Goal: Complete application form: Complete application form

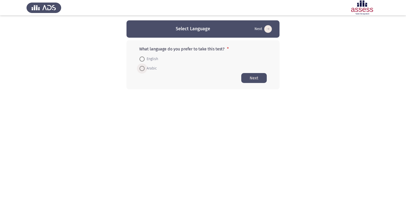
click at [155, 69] on span "Arabic" at bounding box center [151, 69] width 12 height 6
click at [145, 69] on input "Arabic" at bounding box center [141, 68] width 5 height 5
radio input "true"
click at [243, 79] on button "Next" at bounding box center [253, 78] width 25 height 10
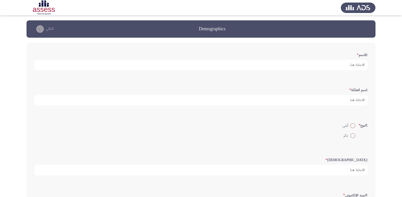
click at [352, 135] on span at bounding box center [352, 135] width 5 height 5
click at [352, 135] on input "ذكر" at bounding box center [352, 135] width 5 height 5
radio input "true"
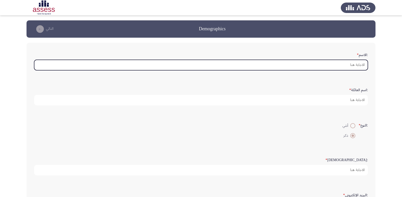
click at [360, 63] on input ":الاسم *" at bounding box center [201, 65] width 334 height 10
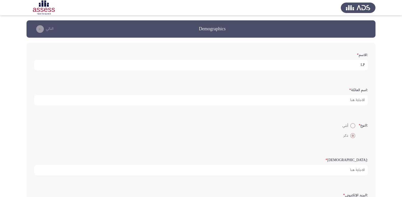
type input "L"
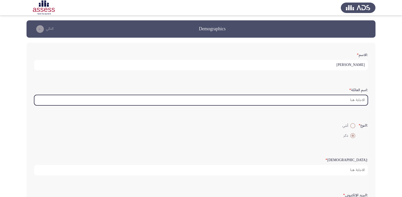
click at [366, 100] on input ":اسم العائلة *" at bounding box center [201, 100] width 334 height 10
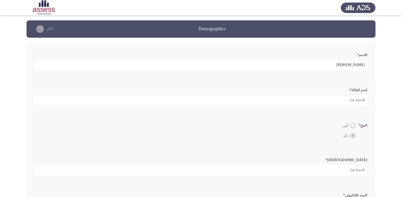
click at [354, 64] on input "[PERSON_NAME]" at bounding box center [201, 65] width 334 height 10
type input "[PERSON_NAME] [PERSON_NAME]"
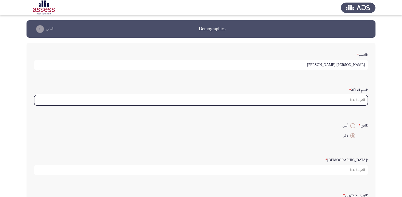
click at [356, 100] on input ":اسم العائلة *" at bounding box center [201, 100] width 334 height 10
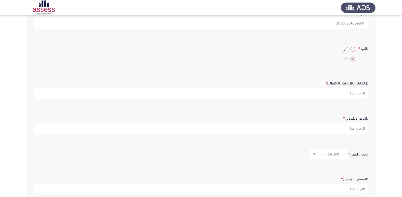
scroll to position [102, 0]
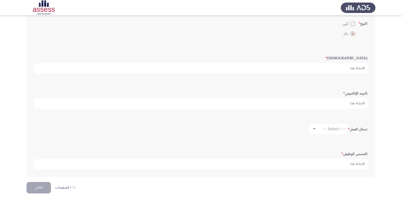
type input "29309301802951"
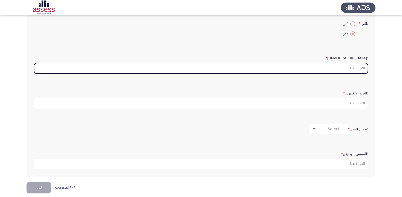
click at [357, 70] on input ":السن *" at bounding box center [201, 68] width 334 height 10
type input "2"
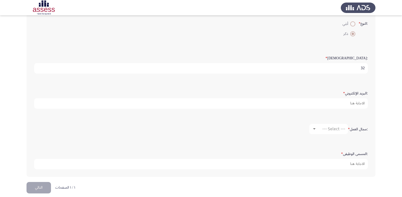
scroll to position [107, 0]
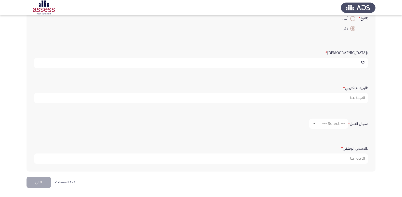
type input "32"
click at [329, 125] on span "--- Select ---" at bounding box center [333, 123] width 23 height 5
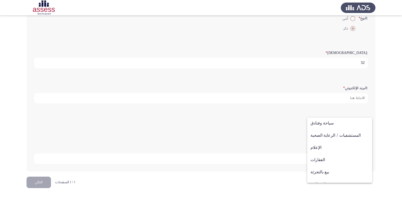
scroll to position [167, 0]
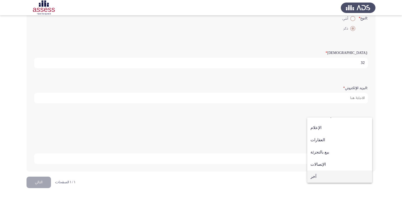
click at [329, 175] on span "آخر" at bounding box center [340, 177] width 58 height 12
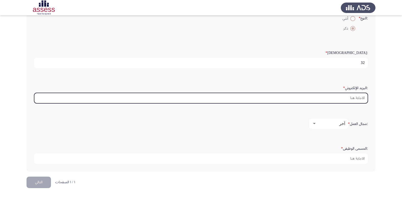
click at [357, 99] on input ":البريد الإلكتروني *" at bounding box center [201, 98] width 334 height 10
type input "ة"
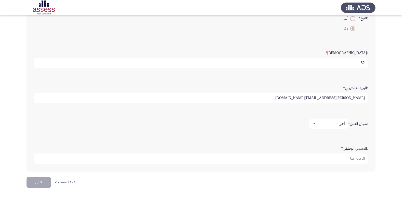
type input "[PERSON_NAME][EMAIL_ADDRESS][DOMAIN_NAME]"
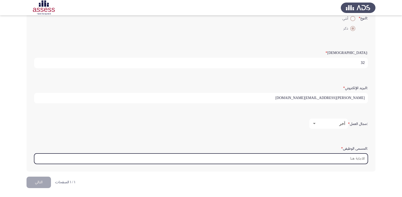
click at [354, 161] on input ":المسمى الوظيفى *" at bounding box center [201, 159] width 334 height 10
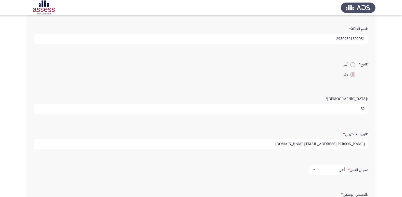
scroll to position [107, 0]
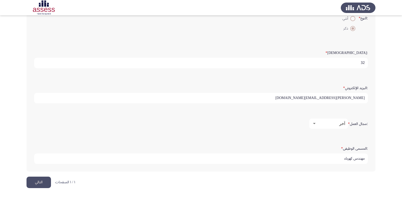
type input "مهندس كهرباء"
click at [41, 185] on button "التالي" at bounding box center [39, 182] width 24 height 11
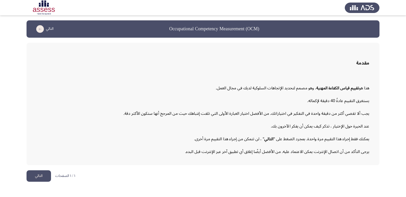
click at [42, 173] on button "التالي" at bounding box center [39, 176] width 24 height 11
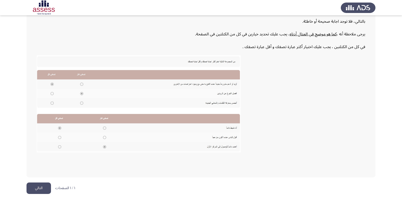
scroll to position [77, 0]
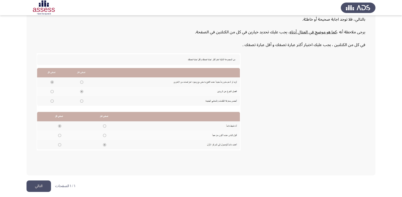
click at [29, 187] on button "التالي" at bounding box center [39, 186] width 24 height 11
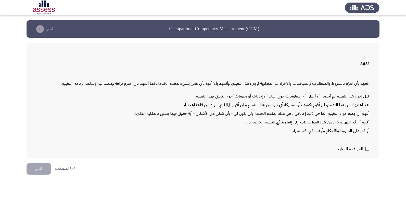
click at [366, 150] on span at bounding box center [367, 149] width 4 height 4
click at [367, 151] on input "الموافقة للمتابعة" at bounding box center [367, 151] width 0 height 0
checkbox input "true"
click at [36, 165] on button "التالي" at bounding box center [39, 168] width 24 height 11
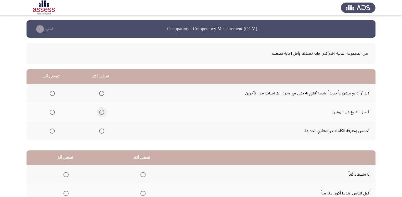
click at [102, 113] on span "Select an option" at bounding box center [101, 112] width 5 height 5
click at [102, 113] on input "Select an option" at bounding box center [101, 112] width 5 height 5
click at [53, 93] on span "Select an option" at bounding box center [52, 93] width 5 height 5
click at [53, 93] on input "Select an option" at bounding box center [52, 93] width 5 height 5
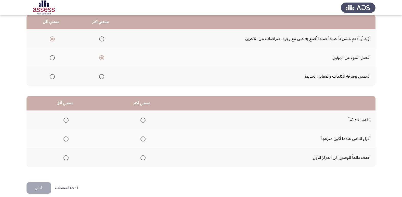
scroll to position [60, 0]
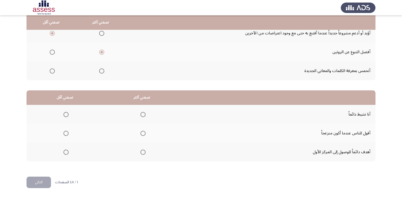
click at [143, 155] on span "Select an option" at bounding box center [142, 152] width 5 height 5
click at [143, 155] on input "Select an option" at bounding box center [142, 152] width 5 height 5
click at [66, 134] on span "Select an option" at bounding box center [65, 133] width 5 height 5
click at [66, 134] on input "Select an option" at bounding box center [65, 133] width 5 height 5
click at [41, 183] on button "التالي" at bounding box center [39, 182] width 24 height 11
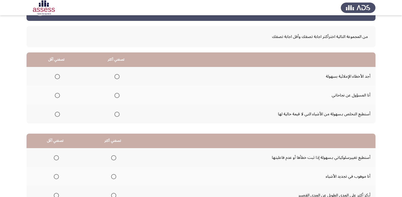
scroll to position [25, 0]
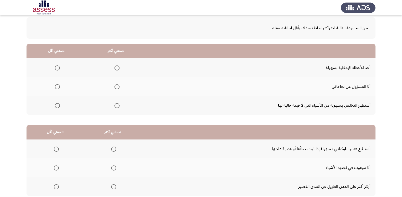
click at [117, 87] on span "Select an option" at bounding box center [116, 86] width 5 height 5
click at [117, 87] on input "Select an option" at bounding box center [116, 86] width 5 height 5
click at [56, 67] on span "Select an option" at bounding box center [57, 68] width 5 height 5
click at [56, 67] on input "Select an option" at bounding box center [57, 68] width 5 height 5
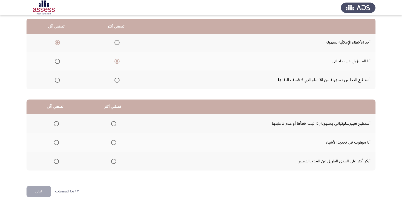
scroll to position [60, 0]
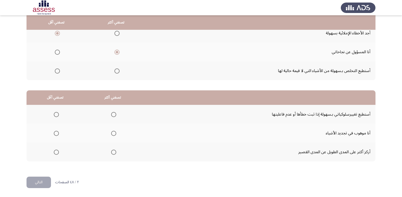
click at [111, 152] on span "Select an option" at bounding box center [113, 152] width 5 height 5
click at [111, 152] on input "Select an option" at bounding box center [113, 152] width 5 height 5
click at [54, 134] on span "Select an option" at bounding box center [56, 133] width 5 height 5
click at [54, 134] on input "Select an option" at bounding box center [56, 133] width 5 height 5
click at [44, 181] on button "التالي" at bounding box center [39, 182] width 24 height 11
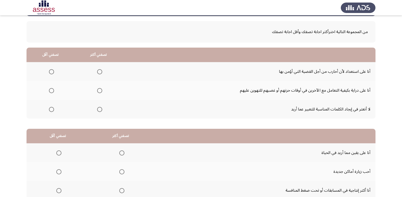
scroll to position [51, 0]
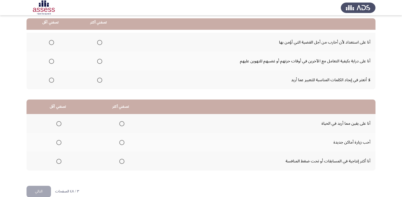
click at [100, 79] on span "Select an option" at bounding box center [99, 80] width 5 height 5
click at [100, 79] on input "Select an option" at bounding box center [99, 80] width 5 height 5
click at [48, 61] on label "Select an option" at bounding box center [50, 61] width 7 height 5
click at [49, 61] on input "Select an option" at bounding box center [51, 61] width 5 height 5
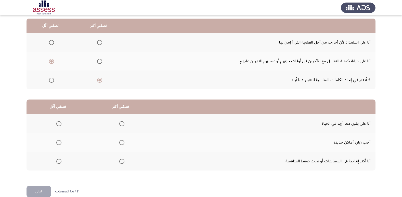
scroll to position [60, 0]
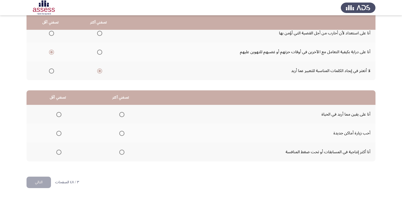
click at [122, 152] on span "Select an option" at bounding box center [121, 152] width 5 height 5
click at [122, 152] on input "Select an option" at bounding box center [121, 152] width 5 height 5
click at [58, 133] on span "Select an option" at bounding box center [58, 133] width 5 height 5
click at [58, 133] on input "Select an option" at bounding box center [58, 133] width 5 height 5
click at [41, 186] on button "التالي" at bounding box center [39, 182] width 24 height 11
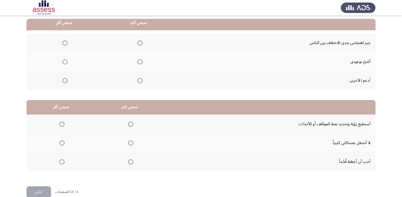
scroll to position [51, 0]
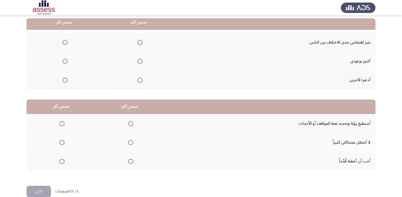
click at [63, 80] on span "Select an option" at bounding box center [64, 80] width 5 height 5
click at [63, 80] on input "Select an option" at bounding box center [64, 80] width 5 height 5
click at [139, 61] on span "Select an option" at bounding box center [139, 61] width 5 height 5
click at [139, 61] on input "Select an option" at bounding box center [139, 61] width 5 height 5
click at [65, 42] on span "Select an option" at bounding box center [64, 42] width 5 height 5
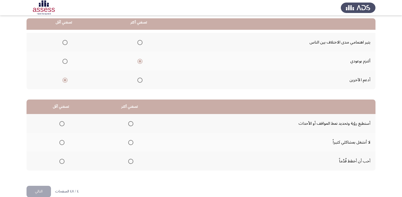
click at [65, 42] on input "Select an option" at bounding box center [64, 42] width 5 height 5
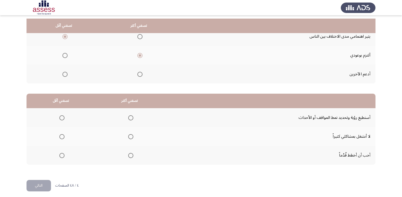
scroll to position [60, 0]
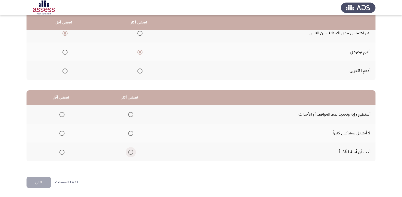
click at [129, 151] on span "Select an option" at bounding box center [130, 152] width 5 height 5
click at [129, 151] on input "Select an option" at bounding box center [130, 152] width 5 height 5
click at [61, 134] on span "Select an option" at bounding box center [61, 133] width 5 height 5
click at [61, 134] on input "Select an option" at bounding box center [61, 133] width 5 height 5
click at [45, 183] on button "التالي" at bounding box center [39, 182] width 24 height 11
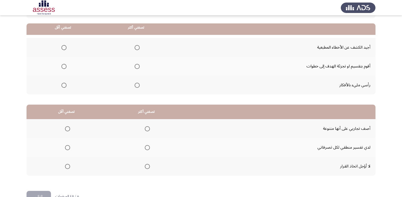
scroll to position [51, 0]
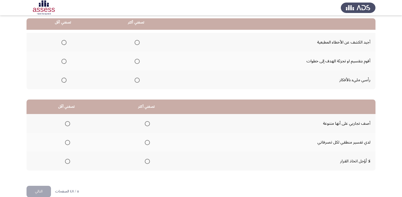
click at [136, 62] on span "Select an option" at bounding box center [137, 61] width 5 height 5
click at [136, 62] on input "Select an option" at bounding box center [137, 61] width 5 height 5
click at [65, 41] on span "Select an option" at bounding box center [63, 42] width 5 height 5
click at [65, 41] on input "Select an option" at bounding box center [63, 42] width 5 height 5
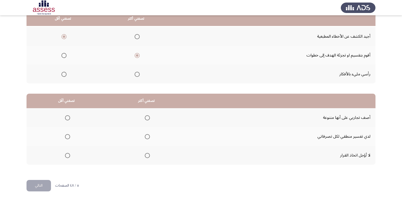
scroll to position [60, 0]
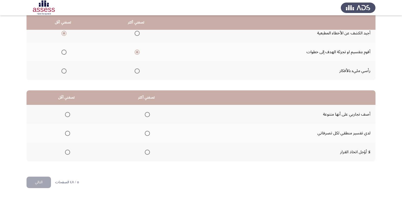
click at [146, 152] on span "Select an option" at bounding box center [147, 152] width 5 height 5
click at [146, 152] on input "Select an option" at bounding box center [147, 152] width 5 height 5
click at [68, 113] on span "Select an option" at bounding box center [67, 114] width 5 height 5
click at [68, 113] on input "Select an option" at bounding box center [67, 114] width 5 height 5
click at [44, 182] on button "التالي" at bounding box center [39, 182] width 24 height 11
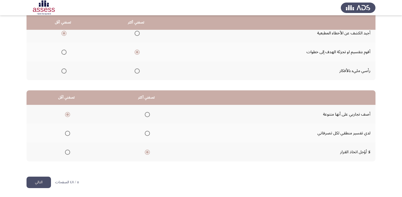
scroll to position [0, 0]
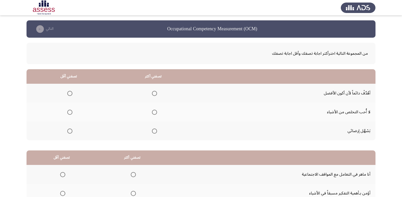
click at [156, 92] on span "Select an option" at bounding box center [154, 93] width 5 height 5
click at [156, 92] on input "Select an option" at bounding box center [154, 93] width 5 height 5
click at [69, 111] on span "Select an option" at bounding box center [69, 112] width 5 height 5
click at [69, 111] on input "Select an option" at bounding box center [69, 112] width 5 height 5
click at [71, 131] on span "Select an option" at bounding box center [69, 131] width 5 height 5
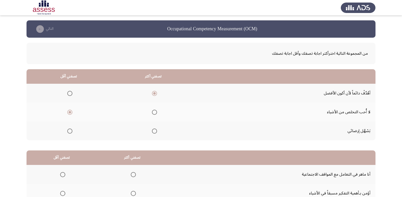
click at [71, 131] on input "Select an option" at bounding box center [69, 131] width 5 height 5
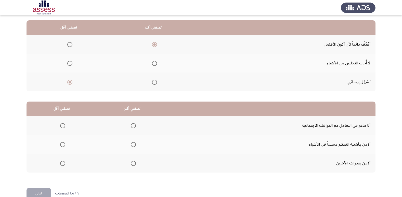
scroll to position [60, 0]
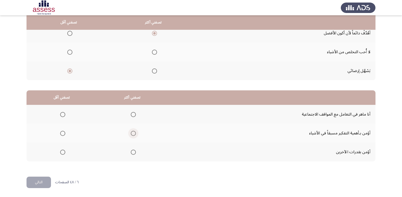
click at [132, 133] on span "Select an option" at bounding box center [133, 133] width 5 height 5
click at [132, 133] on input "Select an option" at bounding box center [133, 133] width 5 height 5
click at [63, 154] on span "Select an option" at bounding box center [62, 152] width 5 height 5
click at [63, 154] on input "Select an option" at bounding box center [62, 152] width 5 height 5
click at [62, 115] on span "Select an option" at bounding box center [62, 114] width 5 height 5
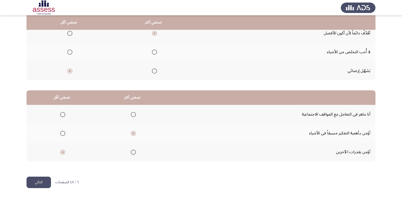
click at [62, 115] on input "Select an option" at bounding box center [62, 114] width 5 height 5
click at [63, 152] on span "Select an option" at bounding box center [62, 152] width 5 height 5
click at [63, 152] on input "Select an option" at bounding box center [62, 152] width 5 height 5
click at [44, 181] on button "التالي" at bounding box center [39, 182] width 24 height 11
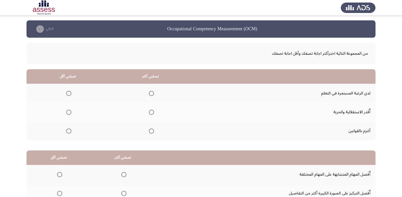
click at [152, 130] on span "Select an option" at bounding box center [151, 131] width 5 height 5
click at [152, 130] on input "Select an option" at bounding box center [151, 131] width 5 height 5
click at [70, 112] on span "Select an option" at bounding box center [68, 112] width 5 height 5
click at [70, 112] on input "Select an option" at bounding box center [68, 112] width 5 height 5
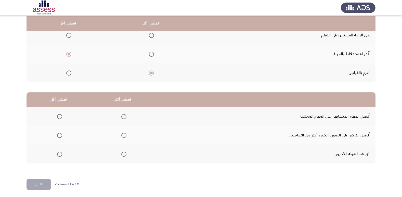
scroll to position [60, 0]
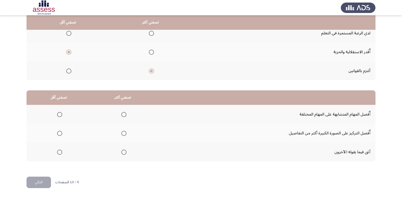
click at [59, 114] on span "Select an option" at bounding box center [59, 114] width 5 height 5
click at [59, 114] on input "Select an option" at bounding box center [59, 114] width 5 height 5
click at [124, 134] on span "Select an option" at bounding box center [124, 134] width 0 height 0
click at [124, 134] on input "Select an option" at bounding box center [123, 133] width 5 height 5
click at [58, 152] on span "Select an option" at bounding box center [59, 152] width 5 height 5
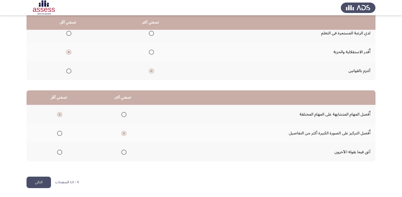
click at [58, 152] on input "Select an option" at bounding box center [59, 152] width 5 height 5
click at [43, 183] on button "التالي" at bounding box center [39, 182] width 24 height 11
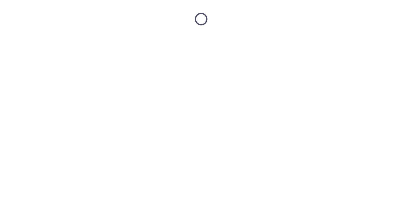
scroll to position [0, 0]
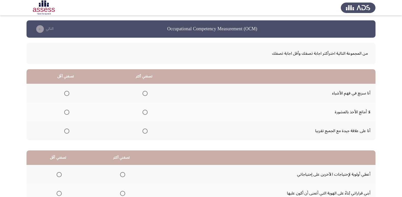
click at [143, 95] on span "Select an option" at bounding box center [145, 93] width 5 height 5
click at [143, 95] on input "Select an option" at bounding box center [145, 93] width 5 height 5
click at [67, 111] on span "Select an option" at bounding box center [66, 112] width 5 height 5
click at [67, 111] on input "Select an option" at bounding box center [66, 112] width 5 height 5
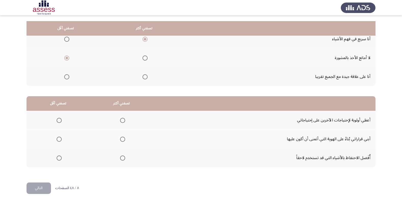
scroll to position [60, 0]
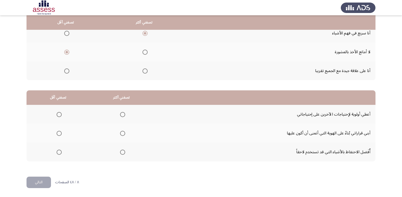
click at [58, 114] on span "Select an option" at bounding box center [59, 114] width 5 height 5
click at [58, 114] on input "Select an option" at bounding box center [59, 114] width 5 height 5
click at [122, 133] on span "Select an option" at bounding box center [122, 133] width 5 height 5
click at [122, 133] on input "Select an option" at bounding box center [122, 133] width 5 height 5
click at [44, 181] on button "التالي" at bounding box center [39, 182] width 24 height 11
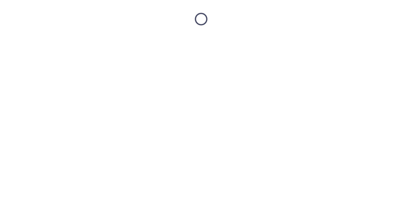
scroll to position [0, 0]
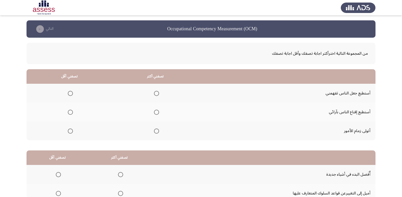
click at [156, 132] on span "Select an option" at bounding box center [156, 131] width 5 height 5
click at [156, 132] on input "Select an option" at bounding box center [156, 131] width 5 height 5
click at [68, 113] on span "Select an option" at bounding box center [70, 112] width 5 height 5
click at [68, 113] on input "Select an option" at bounding box center [70, 112] width 5 height 5
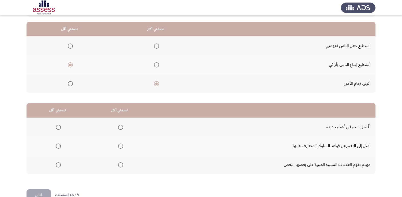
scroll to position [60, 0]
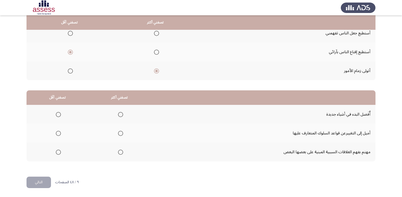
click at [56, 134] on span "Select an option" at bounding box center [58, 133] width 5 height 5
click at [56, 134] on input "Select an option" at bounding box center [58, 133] width 5 height 5
click at [120, 154] on span "Select an option" at bounding box center [120, 152] width 5 height 5
click at [120, 154] on input "Select an option" at bounding box center [120, 152] width 5 height 5
click at [33, 182] on button "التالي" at bounding box center [39, 182] width 24 height 11
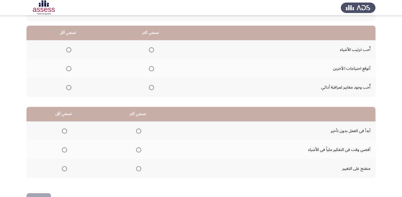
scroll to position [35, 0]
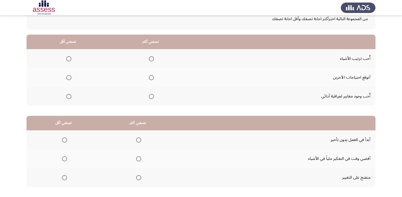
click at [151, 59] on span "Select an option" at bounding box center [151, 58] width 5 height 5
click at [151, 59] on input "Select an option" at bounding box center [151, 58] width 5 height 5
click at [69, 78] on span "Select an option" at bounding box center [68, 77] width 5 height 5
click at [69, 78] on input "Select an option" at bounding box center [68, 77] width 5 height 5
click at [149, 97] on span "Select an option" at bounding box center [151, 96] width 5 height 5
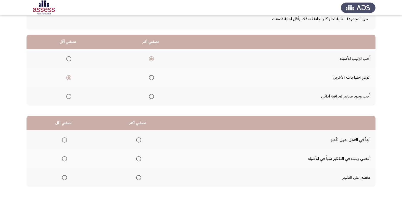
click at [149, 97] on input "Select an option" at bounding box center [151, 96] width 5 height 5
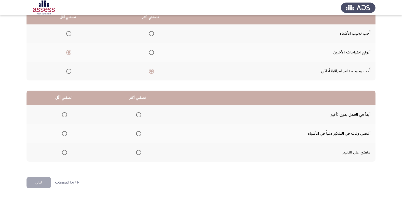
scroll to position [60, 0]
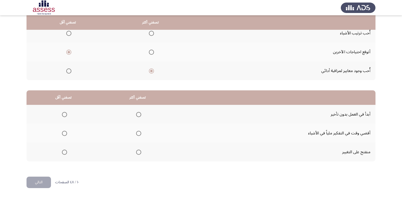
click at [66, 133] on span "Select an option" at bounding box center [64, 133] width 5 height 5
click at [66, 133] on input "Select an option" at bounding box center [64, 133] width 5 height 5
click at [139, 114] on span "Select an option" at bounding box center [138, 114] width 5 height 5
click at [139, 114] on input "Select an option" at bounding box center [138, 114] width 5 height 5
click at [41, 185] on button "التالي" at bounding box center [39, 182] width 24 height 11
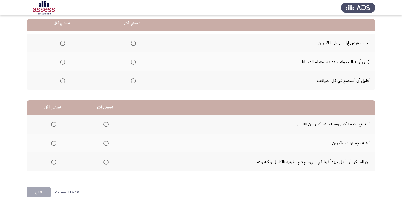
scroll to position [51, 0]
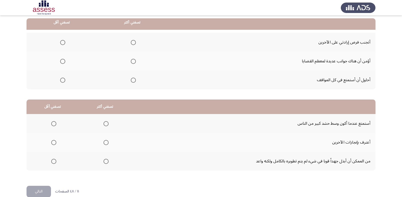
click at [133, 60] on span "Select an option" at bounding box center [133, 61] width 5 height 5
click at [133, 60] on input "Select an option" at bounding box center [133, 61] width 5 height 5
click at [63, 43] on span "Select an option" at bounding box center [63, 43] width 0 height 0
click at [62, 42] on input "Select an option" at bounding box center [62, 42] width 5 height 5
click at [62, 79] on span "Select an option" at bounding box center [62, 80] width 5 height 5
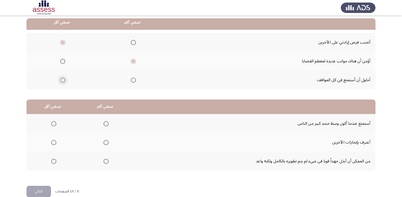
click at [62, 79] on input "Select an option" at bounding box center [62, 80] width 5 height 5
click at [64, 42] on span "Select an option" at bounding box center [62, 42] width 5 height 5
click at [64, 42] on input "Select an option" at bounding box center [62, 42] width 5 height 5
click at [62, 81] on span "Select an option" at bounding box center [62, 80] width 5 height 5
click at [62, 81] on input "Select an option" at bounding box center [62, 80] width 5 height 5
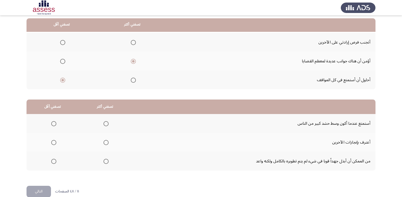
scroll to position [60, 0]
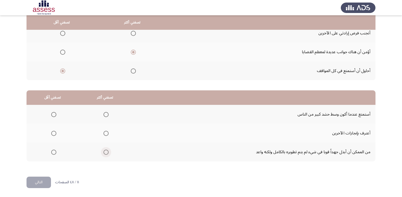
click at [105, 152] on span "Select an option" at bounding box center [106, 152] width 5 height 5
click at [105, 152] on input "Select an option" at bounding box center [106, 152] width 5 height 5
click at [53, 133] on span "Select an option" at bounding box center [53, 133] width 5 height 5
click at [53, 133] on input "Select an option" at bounding box center [53, 133] width 5 height 5
click at [39, 178] on button "التالي" at bounding box center [39, 182] width 24 height 11
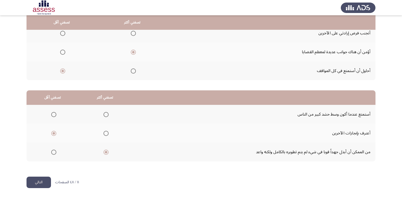
scroll to position [0, 0]
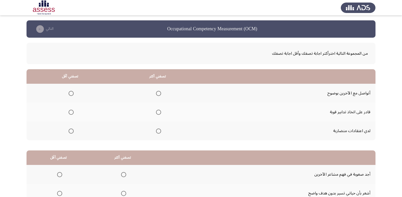
click at [73, 130] on span "Select an option" at bounding box center [71, 131] width 5 height 5
click at [73, 130] on input "Select an option" at bounding box center [71, 131] width 5 height 5
click at [157, 112] on span "Select an option" at bounding box center [158, 112] width 5 height 5
click at [157, 112] on input "Select an option" at bounding box center [158, 112] width 5 height 5
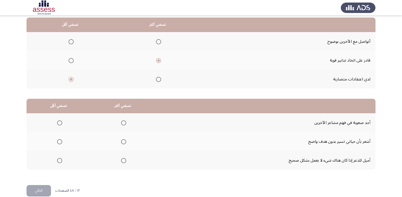
scroll to position [60, 0]
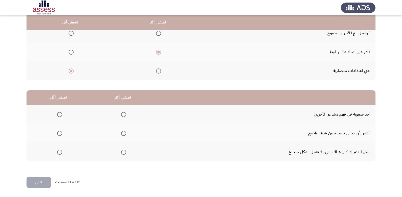
click at [58, 132] on span "Select an option" at bounding box center [59, 133] width 5 height 5
click at [58, 132] on input "Select an option" at bounding box center [59, 133] width 5 height 5
click at [121, 113] on span "Select an option" at bounding box center [123, 114] width 5 height 5
click at [121, 113] on input "Select an option" at bounding box center [123, 114] width 5 height 5
click at [39, 183] on button "التالي" at bounding box center [39, 182] width 24 height 11
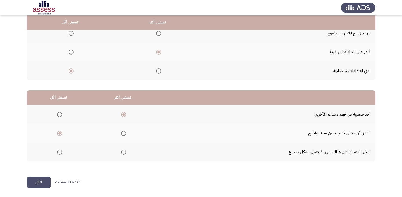
scroll to position [0, 0]
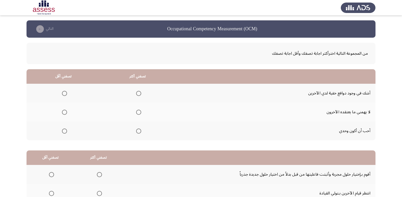
click at [136, 112] on span "Select an option" at bounding box center [138, 112] width 5 height 5
click at [136, 112] on input "Select an option" at bounding box center [138, 112] width 5 height 5
click at [64, 93] on span "Select an option" at bounding box center [64, 93] width 5 height 5
click at [64, 93] on input "Select an option" at bounding box center [64, 93] width 5 height 5
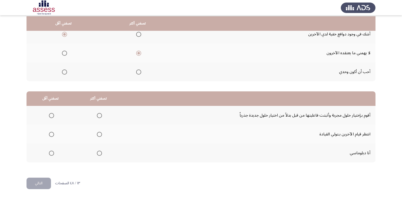
scroll to position [60, 0]
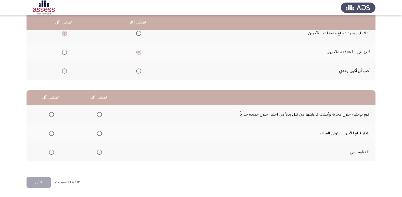
click at [98, 151] on span "Select an option" at bounding box center [99, 152] width 5 height 5
click at [98, 151] on input "Select an option" at bounding box center [99, 152] width 5 height 5
click at [53, 133] on span "Select an option" at bounding box center [51, 133] width 5 height 5
click at [53, 133] on input "Select an option" at bounding box center [51, 133] width 5 height 5
click at [42, 181] on button "التالي" at bounding box center [39, 182] width 24 height 11
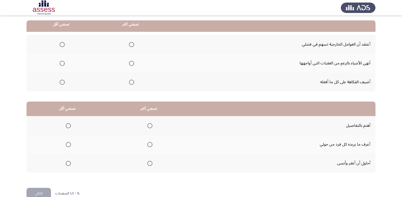
scroll to position [51, 0]
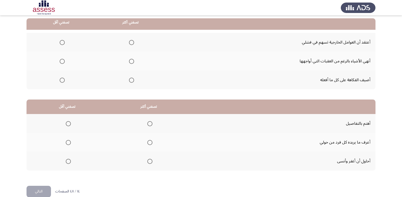
click at [130, 63] on span "Select an option" at bounding box center [131, 61] width 5 height 5
click at [130, 63] on input "Select an option" at bounding box center [131, 61] width 5 height 5
click at [62, 43] on span "Select an option" at bounding box center [62, 42] width 5 height 5
click at [62, 43] on input "Select an option" at bounding box center [62, 42] width 5 height 5
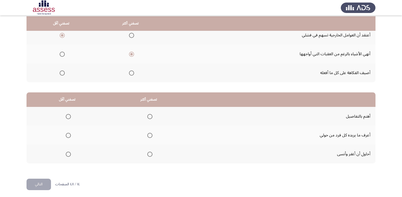
scroll to position [60, 0]
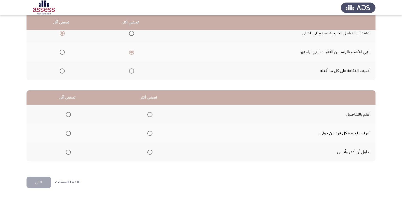
click at [151, 114] on span "Select an option" at bounding box center [149, 114] width 5 height 5
click at [151, 114] on input "Select an option" at bounding box center [149, 114] width 5 height 5
click at [68, 153] on span "Select an option" at bounding box center [68, 152] width 5 height 5
click at [68, 153] on input "Select an option" at bounding box center [68, 152] width 5 height 5
click at [42, 179] on button "التالي" at bounding box center [39, 182] width 24 height 11
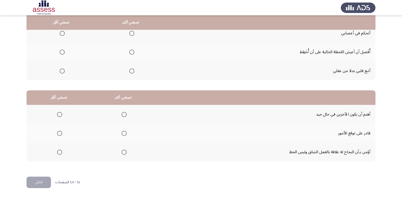
click at [131, 35] on span "Select an option" at bounding box center [131, 33] width 5 height 5
click at [131, 35] on input "Select an option" at bounding box center [131, 33] width 5 height 5
click at [63, 71] on span "Select an option" at bounding box center [62, 71] width 5 height 5
click at [63, 71] on input "Select an option" at bounding box center [62, 71] width 5 height 5
click at [122, 152] on span "Select an option" at bounding box center [124, 152] width 5 height 5
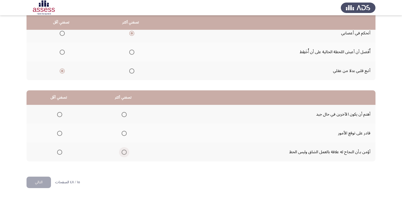
click at [122, 152] on input "Select an option" at bounding box center [124, 152] width 5 height 5
click at [60, 116] on span "Select an option" at bounding box center [59, 114] width 5 height 5
click at [60, 116] on input "Select an option" at bounding box center [59, 114] width 5 height 5
click at [46, 183] on button "التالي" at bounding box center [39, 182] width 24 height 11
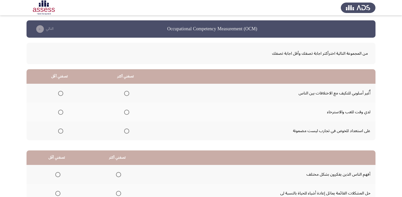
click at [124, 96] on span "Select an option" at bounding box center [126, 93] width 5 height 5
click at [124, 96] on input "Select an option" at bounding box center [126, 93] width 5 height 5
click at [60, 131] on span "Select an option" at bounding box center [60, 131] width 5 height 5
click at [60, 131] on input "Select an option" at bounding box center [60, 131] width 5 height 5
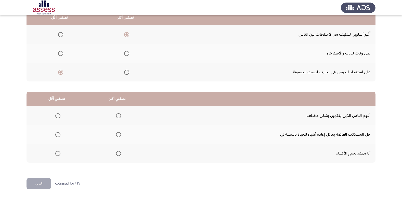
scroll to position [60, 0]
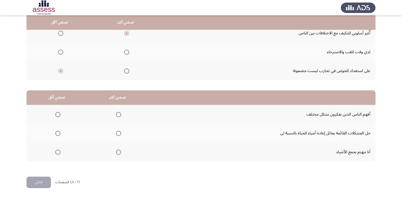
click at [62, 52] on span "Select an option" at bounding box center [60, 52] width 5 height 5
click at [62, 52] on input "Select an option" at bounding box center [60, 52] width 5 height 5
click at [59, 72] on span "Select an option" at bounding box center [60, 71] width 5 height 5
click at [59, 72] on input "Select an option" at bounding box center [60, 71] width 5 height 5
click at [59, 51] on span "Select an option" at bounding box center [60, 52] width 5 height 5
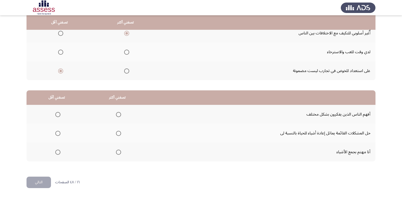
click at [59, 51] on input "Select an option" at bounding box center [60, 52] width 5 height 5
click at [56, 153] on span "Select an option" at bounding box center [57, 152] width 5 height 5
click at [56, 153] on input "Select an option" at bounding box center [57, 152] width 5 height 5
click at [116, 114] on span "Select an option" at bounding box center [118, 114] width 5 height 5
click at [116, 114] on input "Select an option" at bounding box center [118, 114] width 5 height 5
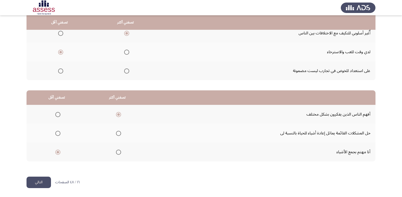
click at [29, 183] on button "التالي" at bounding box center [39, 182] width 24 height 11
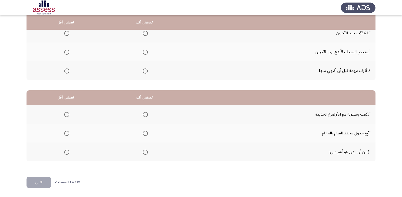
click at [145, 33] on span "Select an option" at bounding box center [145, 33] width 5 height 5
click at [145, 33] on input "Select an option" at bounding box center [145, 33] width 5 height 5
click at [65, 53] on span "Select an option" at bounding box center [66, 52] width 5 height 5
click at [65, 53] on input "Select an option" at bounding box center [66, 52] width 5 height 5
click at [146, 134] on span "Select an option" at bounding box center [145, 133] width 5 height 5
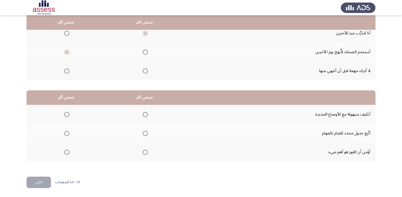
click at [146, 134] on input "Select an option" at bounding box center [145, 133] width 5 height 5
click at [66, 152] on span "Select an option" at bounding box center [66, 152] width 5 height 5
click at [66, 152] on input "Select an option" at bounding box center [66, 152] width 5 height 5
click at [32, 184] on button "التالي" at bounding box center [39, 182] width 24 height 11
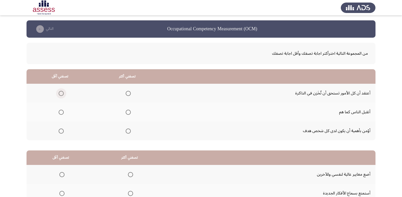
click at [60, 95] on span "Select an option" at bounding box center [61, 93] width 5 height 5
click at [60, 95] on input "Select an option" at bounding box center [61, 93] width 5 height 5
click at [127, 132] on span "Select an option" at bounding box center [128, 131] width 5 height 5
click at [127, 132] on input "Select an option" at bounding box center [128, 131] width 5 height 5
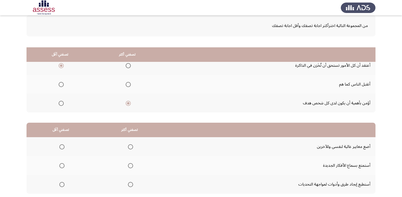
scroll to position [60, 0]
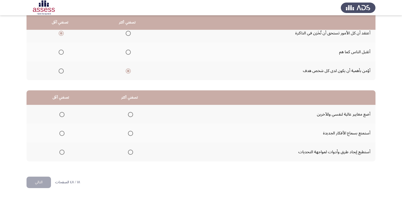
click at [128, 151] on span "Select an option" at bounding box center [130, 152] width 5 height 5
click at [128, 151] on input "Select an option" at bounding box center [130, 152] width 5 height 5
click at [61, 135] on span "Select an option" at bounding box center [61, 133] width 5 height 5
click at [61, 135] on input "Select an option" at bounding box center [61, 133] width 5 height 5
click at [129, 115] on span "Select an option" at bounding box center [130, 114] width 5 height 5
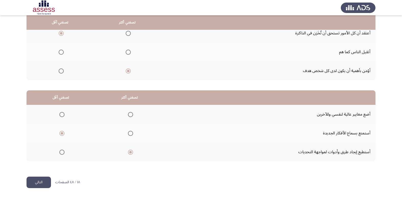
click at [129, 115] on input "Select an option" at bounding box center [130, 114] width 5 height 5
click at [129, 153] on span "Select an option" at bounding box center [130, 152] width 5 height 5
click at [129, 153] on input "Select an option" at bounding box center [130, 152] width 5 height 5
click at [42, 181] on button "التالي" at bounding box center [39, 182] width 24 height 11
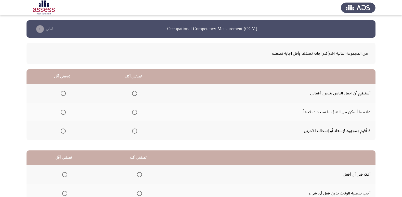
click at [62, 132] on span "Select an option" at bounding box center [63, 131] width 5 height 5
click at [62, 132] on input "Select an option" at bounding box center [63, 131] width 5 height 5
click at [135, 94] on span "Select an option" at bounding box center [135, 94] width 0 height 0
click at [134, 93] on input "Select an option" at bounding box center [134, 93] width 5 height 5
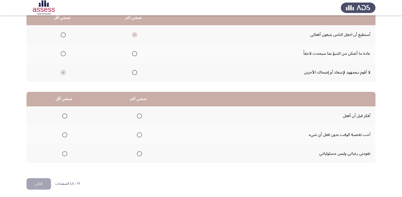
scroll to position [60, 0]
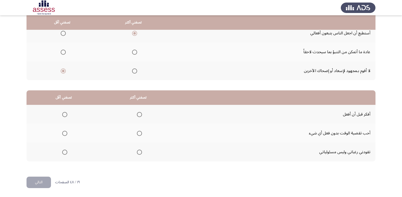
click at [66, 153] on span "Select an option" at bounding box center [64, 152] width 5 height 5
click at [66, 153] on input "Select an option" at bounding box center [64, 152] width 5 height 5
click at [139, 113] on span "Select an option" at bounding box center [139, 114] width 5 height 5
click at [139, 113] on input "Select an option" at bounding box center [139, 114] width 5 height 5
click at [36, 182] on button "التالي" at bounding box center [39, 182] width 24 height 11
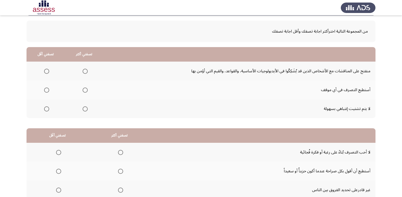
scroll to position [51, 0]
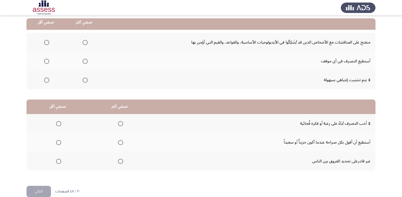
click at [48, 43] on span "Select an option" at bounding box center [46, 42] width 5 height 5
click at [48, 43] on input "Select an option" at bounding box center [46, 42] width 5 height 5
click at [84, 63] on span "Select an option" at bounding box center [85, 61] width 5 height 5
click at [84, 63] on input "Select an option" at bounding box center [85, 61] width 5 height 5
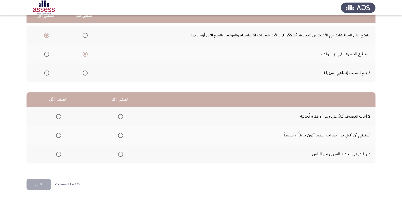
scroll to position [60, 0]
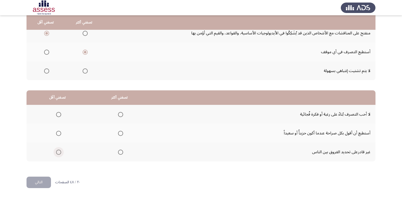
click at [58, 152] on span "Select an option" at bounding box center [58, 152] width 5 height 5
click at [58, 152] on input "Select an option" at bounding box center [58, 152] width 5 height 5
click at [120, 115] on span "Select an option" at bounding box center [120, 114] width 5 height 5
click at [120, 115] on input "Select an option" at bounding box center [120, 114] width 5 height 5
click at [40, 184] on button "التالي" at bounding box center [39, 182] width 24 height 11
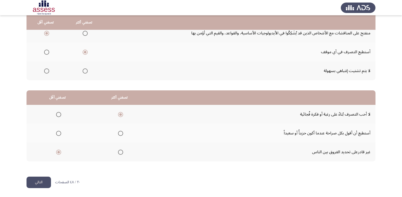
scroll to position [0, 0]
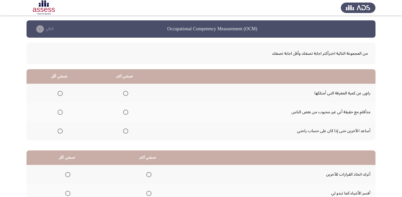
click at [63, 131] on th at bounding box center [59, 131] width 65 height 19
click at [60, 132] on span "Select an option" at bounding box center [60, 131] width 5 height 5
click at [60, 132] on input "Select an option" at bounding box center [60, 131] width 5 height 5
click at [124, 94] on span "Select an option" at bounding box center [125, 93] width 5 height 5
click at [124, 94] on input "Select an option" at bounding box center [125, 93] width 5 height 5
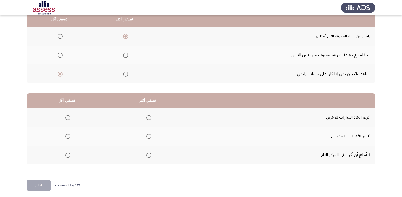
scroll to position [60, 0]
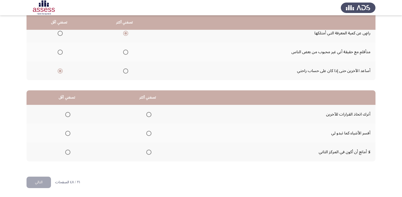
click at [149, 113] on span "Select an option" at bounding box center [148, 114] width 5 height 5
click at [149, 113] on input "Select an option" at bounding box center [148, 114] width 5 height 5
click at [66, 149] on mat-radio-group "Select an option" at bounding box center [66, 152] width 7 height 9
click at [68, 153] on span "Select an option" at bounding box center [67, 152] width 5 height 5
click at [68, 153] on input "Select an option" at bounding box center [67, 152] width 5 height 5
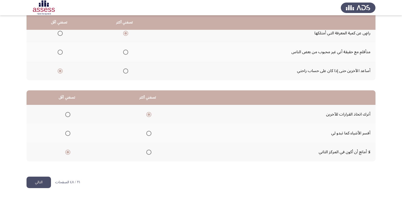
click at [41, 183] on button "التالي" at bounding box center [39, 182] width 24 height 11
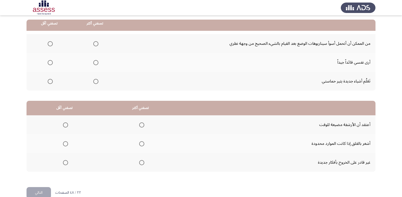
scroll to position [51, 0]
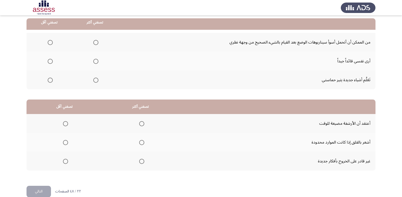
click at [96, 62] on span "Select an option" at bounding box center [95, 61] width 5 height 5
click at [96, 62] on input "Select an option" at bounding box center [95, 61] width 5 height 5
click at [49, 80] on span "Select an option" at bounding box center [50, 80] width 5 height 5
click at [49, 80] on input "Select an option" at bounding box center [50, 80] width 5 height 5
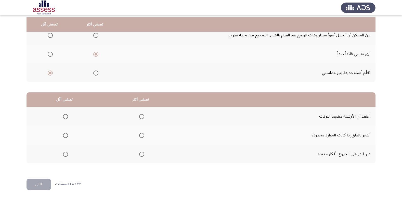
scroll to position [60, 0]
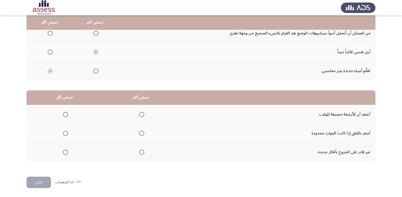
click at [64, 134] on span "Select an option" at bounding box center [65, 133] width 5 height 5
click at [64, 134] on input "Select an option" at bounding box center [65, 133] width 5 height 5
click at [66, 153] on span "Select an option" at bounding box center [65, 152] width 5 height 5
click at [66, 153] on input "Select an option" at bounding box center [65, 152] width 5 height 5
click at [140, 117] on span "Select an option" at bounding box center [141, 114] width 5 height 5
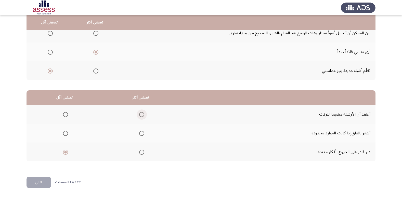
click at [140, 117] on input "Select an option" at bounding box center [141, 114] width 5 height 5
click at [139, 134] on span "Select an option" at bounding box center [141, 133] width 5 height 5
click at [139, 134] on input "Select an option" at bounding box center [141, 133] width 5 height 5
click at [46, 183] on button "التالي" at bounding box center [39, 182] width 24 height 11
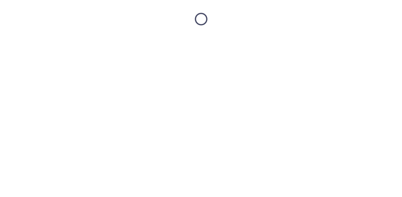
scroll to position [0, 0]
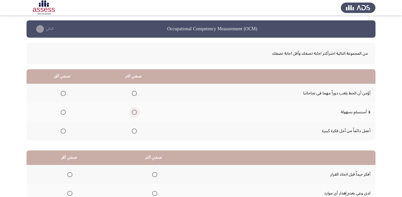
click at [134, 111] on span "Select an option" at bounding box center [134, 112] width 5 height 5
click at [134, 111] on input "Select an option" at bounding box center [134, 112] width 5 height 5
click at [63, 93] on span "Select an option" at bounding box center [63, 93] width 5 height 5
click at [63, 93] on input "Select an option" at bounding box center [63, 93] width 5 height 5
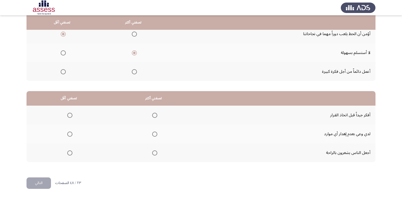
scroll to position [60, 0]
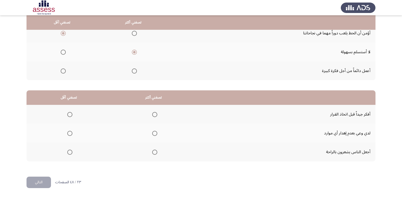
click at [154, 116] on span "Select an option" at bounding box center [154, 114] width 5 height 5
click at [154, 116] on input "Select an option" at bounding box center [154, 114] width 5 height 5
click at [71, 153] on span "Select an option" at bounding box center [69, 152] width 5 height 5
click at [71, 153] on input "Select an option" at bounding box center [69, 152] width 5 height 5
click at [45, 181] on button "التالي" at bounding box center [39, 182] width 24 height 11
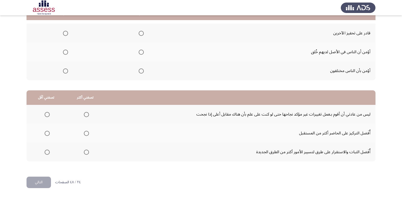
scroll to position [35, 0]
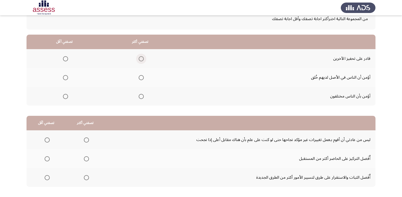
click at [142, 59] on span "Select an option" at bounding box center [141, 58] width 5 height 5
click at [142, 59] on input "Select an option" at bounding box center [141, 58] width 5 height 5
click at [64, 79] on span "Select an option" at bounding box center [65, 77] width 5 height 5
click at [64, 79] on input "Select an option" at bounding box center [65, 77] width 5 height 5
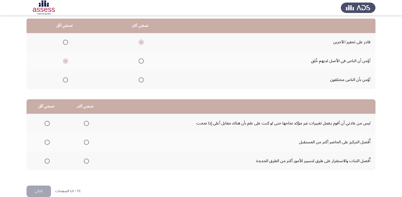
scroll to position [60, 0]
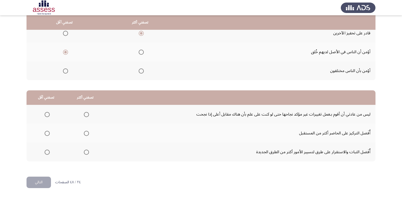
click at [47, 134] on span "Select an option" at bounding box center [47, 133] width 5 height 5
click at [47, 134] on input "Select an option" at bounding box center [47, 133] width 5 height 5
click at [85, 133] on span "Select an option" at bounding box center [86, 133] width 5 height 5
click at [85, 133] on input "Select an option" at bounding box center [86, 133] width 5 height 5
click at [47, 113] on span "Select an option" at bounding box center [47, 114] width 5 height 5
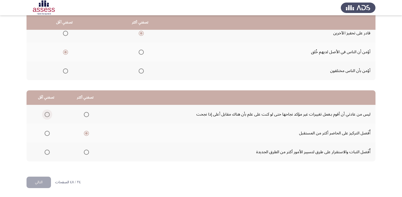
click at [47, 113] on input "Select an option" at bounding box center [47, 114] width 5 height 5
click at [32, 184] on button "التالي" at bounding box center [39, 182] width 24 height 11
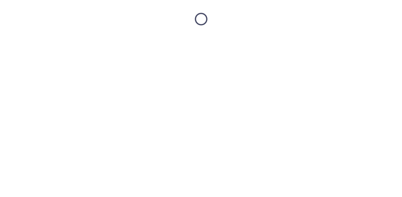
scroll to position [0, 0]
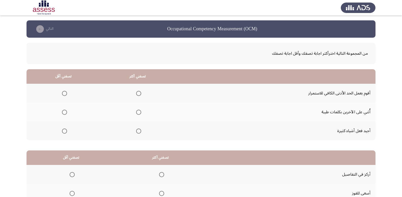
click at [137, 132] on span "Select an option" at bounding box center [138, 131] width 5 height 5
click at [137, 132] on input "Select an option" at bounding box center [138, 131] width 5 height 5
click at [65, 94] on span "Select an option" at bounding box center [64, 93] width 5 height 5
click at [65, 94] on input "Select an option" at bounding box center [64, 93] width 5 height 5
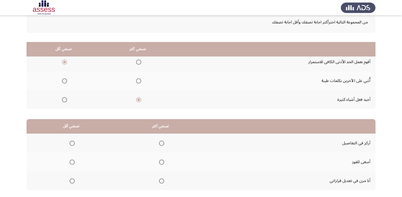
scroll to position [60, 0]
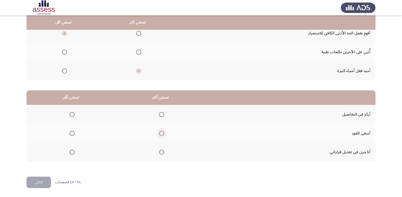
click at [162, 134] on span "Select an option" at bounding box center [161, 133] width 5 height 5
click at [162, 134] on input "Select an option" at bounding box center [161, 133] width 5 height 5
click at [71, 151] on span "Select an option" at bounding box center [72, 152] width 5 height 5
click at [71, 151] on input "Select an option" at bounding box center [72, 152] width 5 height 5
click at [42, 182] on button "التالي" at bounding box center [39, 182] width 24 height 11
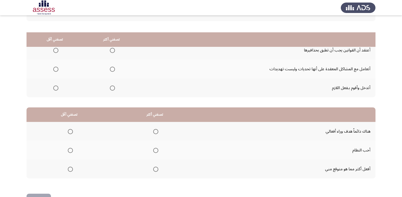
scroll to position [35, 0]
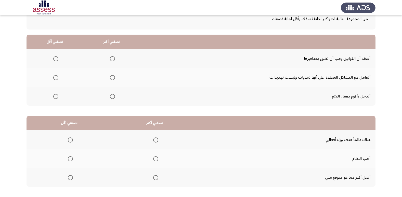
click at [113, 94] on span "Select an option" at bounding box center [112, 96] width 5 height 5
click at [113, 94] on input "Select an option" at bounding box center [112, 96] width 5 height 5
click at [57, 76] on span "Select an option" at bounding box center [55, 77] width 5 height 5
click at [57, 76] on input "Select an option" at bounding box center [55, 77] width 5 height 5
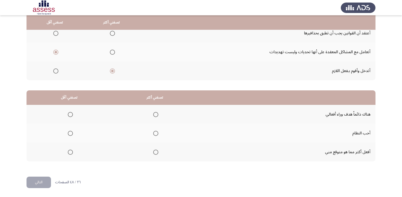
click at [155, 134] on span "Select an option" at bounding box center [155, 133] width 5 height 5
click at [155, 134] on input "Select an option" at bounding box center [155, 133] width 5 height 5
click at [156, 117] on span "Select an option" at bounding box center [155, 114] width 5 height 5
click at [156, 117] on input "Select an option" at bounding box center [155, 114] width 5 height 5
click at [71, 152] on span "Select an option" at bounding box center [70, 152] width 5 height 5
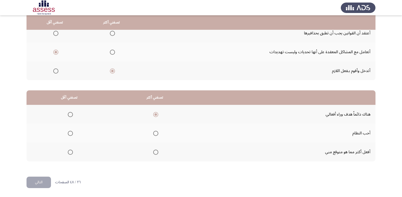
click at [71, 152] on input "Select an option" at bounding box center [70, 152] width 5 height 5
click at [156, 134] on span "Select an option" at bounding box center [155, 133] width 5 height 5
click at [156, 134] on input "Select an option" at bounding box center [155, 133] width 5 height 5
click at [44, 185] on button "التالي" at bounding box center [39, 182] width 24 height 11
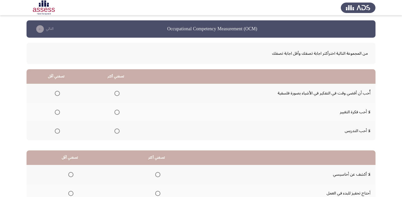
click at [57, 132] on span "Select an option" at bounding box center [57, 131] width 5 height 5
click at [57, 132] on input "Select an option" at bounding box center [57, 131] width 5 height 5
click at [114, 94] on span "Select an option" at bounding box center [116, 93] width 5 height 5
click at [114, 94] on input "Select an option" at bounding box center [116, 93] width 5 height 5
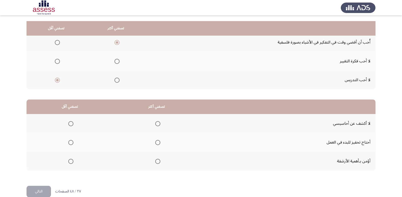
scroll to position [60, 0]
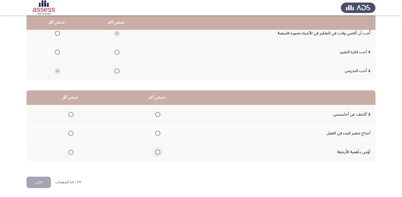
click at [158, 152] on span "Select an option" at bounding box center [158, 152] width 0 height 0
click at [157, 152] on input "Select an option" at bounding box center [157, 152] width 5 height 5
click at [71, 135] on span "Select an option" at bounding box center [70, 133] width 5 height 5
click at [71, 135] on input "Select an option" at bounding box center [70, 133] width 5 height 5
click at [41, 180] on button "التالي" at bounding box center [39, 182] width 24 height 11
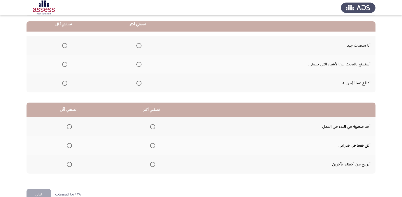
scroll to position [51, 0]
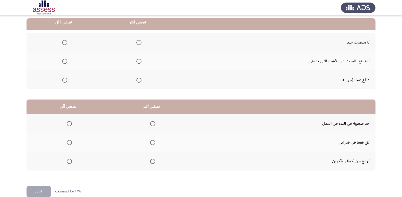
click at [138, 43] on span "Select an option" at bounding box center [138, 42] width 5 height 5
click at [138, 43] on input "Select an option" at bounding box center [138, 42] width 5 height 5
click at [139, 80] on span "Select an option" at bounding box center [138, 80] width 5 height 5
click at [139, 80] on input "Select an option" at bounding box center [138, 80] width 5 height 5
click at [63, 43] on span "Select an option" at bounding box center [64, 42] width 5 height 5
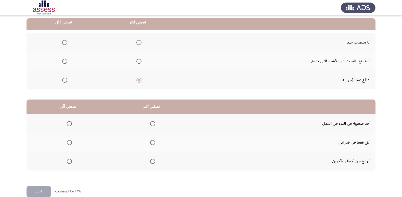
click at [63, 43] on input "Select an option" at bounding box center [64, 42] width 5 height 5
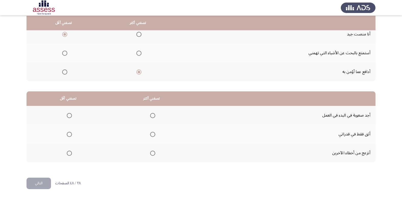
scroll to position [60, 0]
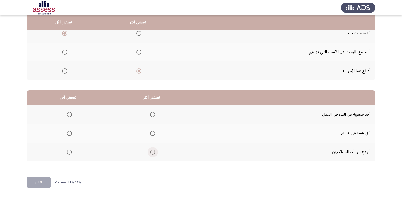
click at [150, 153] on span "Select an option" at bounding box center [152, 152] width 5 height 5
click at [150, 153] on input "Select an option" at bounding box center [152, 152] width 5 height 5
click at [69, 113] on span "Select an option" at bounding box center [69, 114] width 5 height 5
click at [69, 113] on input "Select an option" at bounding box center [69, 114] width 5 height 5
click at [42, 182] on button "التالي" at bounding box center [39, 182] width 24 height 11
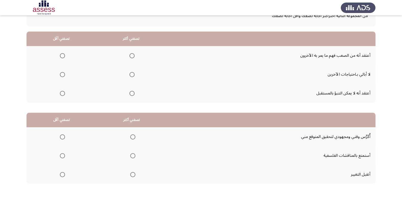
scroll to position [51, 0]
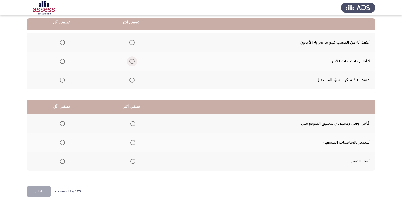
click at [131, 63] on span "Select an option" at bounding box center [132, 61] width 5 height 5
click at [131, 63] on input "Select an option" at bounding box center [132, 61] width 5 height 5
click at [61, 81] on span "Select an option" at bounding box center [62, 80] width 5 height 5
click at [61, 81] on input "Select an option" at bounding box center [62, 80] width 5 height 5
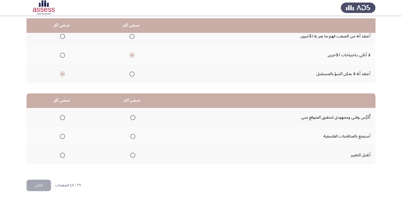
scroll to position [60, 0]
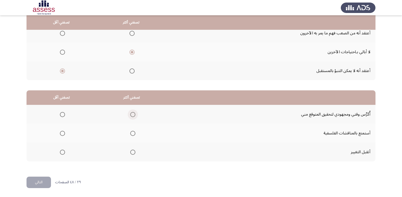
click at [133, 114] on span "Select an option" at bounding box center [132, 114] width 5 height 5
click at [133, 114] on input "Select an option" at bounding box center [132, 114] width 5 height 5
click at [62, 152] on span "Select an option" at bounding box center [62, 152] width 5 height 5
click at [62, 152] on input "Select an option" at bounding box center [62, 152] width 5 height 5
click at [43, 186] on button "التالي" at bounding box center [39, 182] width 24 height 11
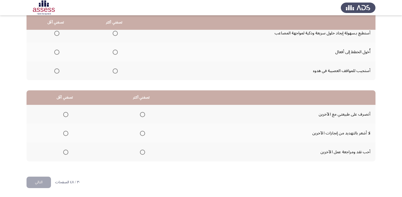
click at [111, 27] on th "تصفني أكثر" at bounding box center [114, 22] width 59 height 15
click at [113, 33] on span "Select an option" at bounding box center [115, 33] width 5 height 5
click at [113, 33] on input "Select an option" at bounding box center [115, 33] width 5 height 5
click at [55, 71] on span "Select an option" at bounding box center [56, 71] width 5 height 5
click at [55, 71] on input "Select an option" at bounding box center [56, 71] width 5 height 5
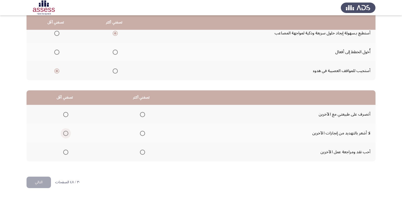
click at [66, 133] on span "Select an option" at bounding box center [65, 133] width 5 height 5
click at [66, 133] on input "Select an option" at bounding box center [65, 133] width 5 height 5
click at [140, 153] on span "Select an option" at bounding box center [142, 152] width 5 height 5
click at [140, 153] on input "Select an option" at bounding box center [142, 152] width 5 height 5
click at [140, 114] on span "Select an option" at bounding box center [142, 114] width 5 height 5
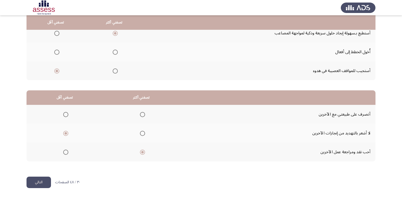
click at [140, 114] on input "Select an option" at bounding box center [142, 114] width 5 height 5
click at [33, 182] on button "التالي" at bounding box center [39, 182] width 24 height 11
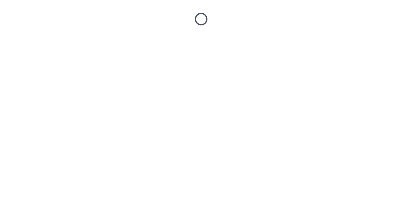
scroll to position [0, 0]
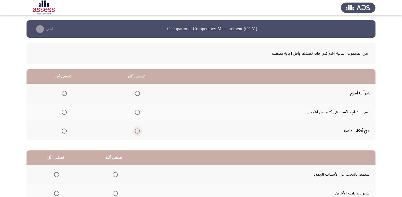
click at [135, 134] on span "Select an option" at bounding box center [137, 131] width 5 height 5
click at [135, 134] on input "Select an option" at bounding box center [137, 131] width 5 height 5
click at [63, 94] on span "Select an option" at bounding box center [64, 93] width 5 height 5
click at [63, 94] on input "Select an option" at bounding box center [64, 93] width 5 height 5
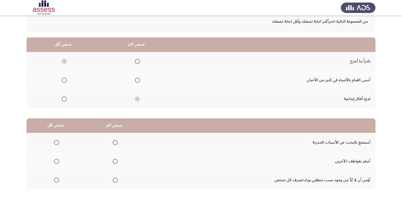
scroll to position [60, 0]
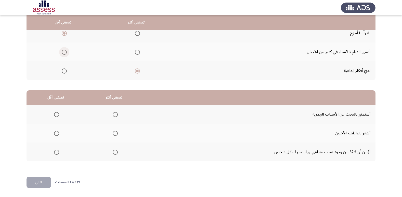
click at [65, 53] on span "Select an option" at bounding box center [64, 52] width 5 height 5
click at [65, 53] on input "Select an option" at bounding box center [64, 52] width 5 height 5
click at [58, 134] on span "Select an option" at bounding box center [56, 133] width 5 height 5
click at [58, 134] on input "Select an option" at bounding box center [56, 133] width 5 height 5
click at [115, 116] on span "Select an option" at bounding box center [115, 114] width 5 height 5
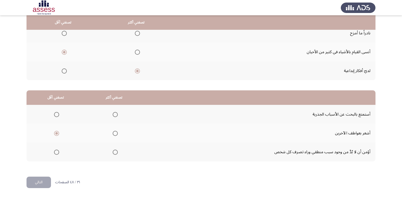
click at [115, 116] on input "Select an option" at bounding box center [115, 114] width 5 height 5
click at [40, 181] on button "التالي" at bounding box center [39, 182] width 24 height 11
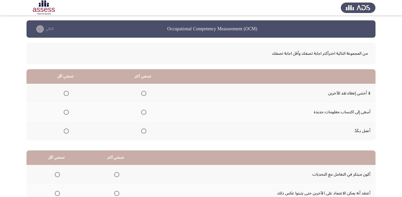
click at [144, 131] on span "Select an option" at bounding box center [143, 131] width 5 height 5
click at [144, 131] on input "Select an option" at bounding box center [143, 131] width 5 height 5
click at [68, 95] on span "Select an option" at bounding box center [66, 93] width 5 height 5
click at [68, 95] on input "Select an option" at bounding box center [66, 93] width 5 height 5
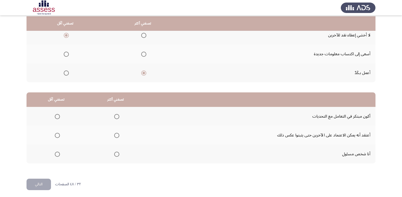
scroll to position [60, 0]
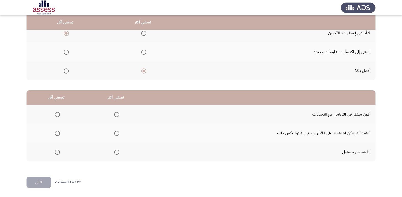
click at [115, 153] on span "Select an option" at bounding box center [116, 152] width 5 height 5
click at [115, 153] on input "Select an option" at bounding box center [116, 152] width 5 height 5
click at [58, 134] on span "Select an option" at bounding box center [57, 133] width 5 height 5
click at [58, 134] on input "Select an option" at bounding box center [57, 133] width 5 height 5
click at [39, 184] on button "التالي" at bounding box center [39, 182] width 24 height 11
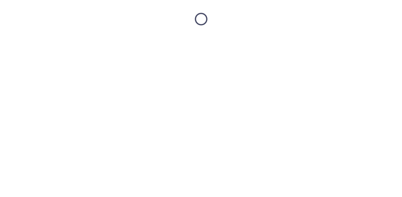
scroll to position [0, 0]
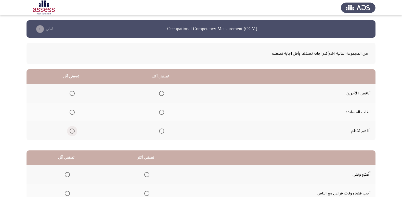
click at [69, 129] on label "Select an option" at bounding box center [71, 131] width 7 height 5
click at [70, 129] on input "Select an option" at bounding box center [72, 131] width 5 height 5
click at [159, 110] on span "Select an option" at bounding box center [161, 112] width 5 height 5
click at [159, 110] on input "Select an option" at bounding box center [161, 112] width 5 height 5
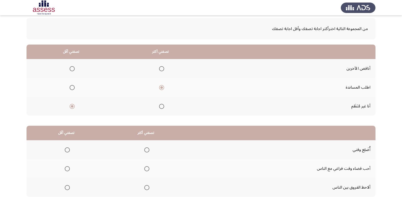
scroll to position [60, 0]
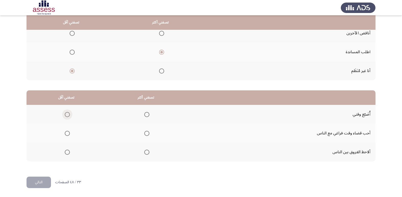
click at [68, 117] on span "Select an option" at bounding box center [67, 114] width 5 height 5
click at [68, 117] on input "Select an option" at bounding box center [67, 114] width 5 height 5
click at [148, 153] on span "Select an option" at bounding box center [146, 152] width 5 height 5
click at [148, 153] on input "Select an option" at bounding box center [146, 152] width 5 height 5
click at [39, 180] on button "التالي" at bounding box center [39, 182] width 24 height 11
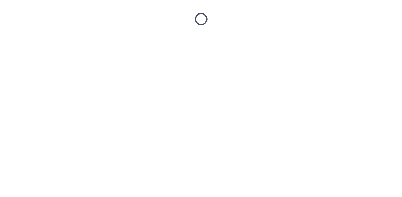
scroll to position [0, 0]
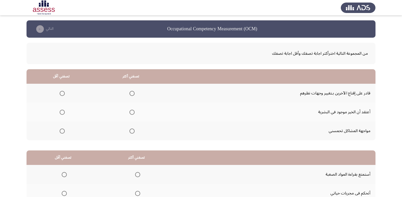
click at [130, 130] on span "Select an option" at bounding box center [132, 131] width 5 height 5
click at [130, 130] on input "Select an option" at bounding box center [132, 131] width 5 height 5
click at [62, 113] on span "Select an option" at bounding box center [62, 112] width 5 height 5
click at [62, 113] on input "Select an option" at bounding box center [62, 112] width 5 height 5
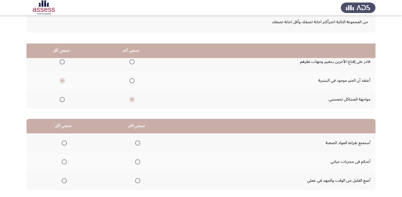
scroll to position [60, 0]
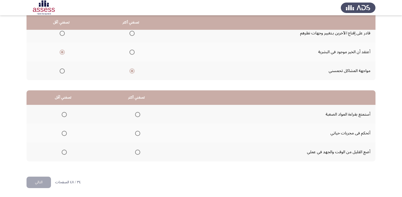
click at [63, 154] on span "Select an option" at bounding box center [64, 152] width 5 height 5
click at [63, 154] on input "Select an option" at bounding box center [64, 152] width 5 height 5
click at [137, 133] on span "Select an option" at bounding box center [137, 133] width 5 height 5
click at [137, 133] on input "Select an option" at bounding box center [137, 133] width 5 height 5
click at [31, 183] on button "التالي" at bounding box center [39, 182] width 24 height 11
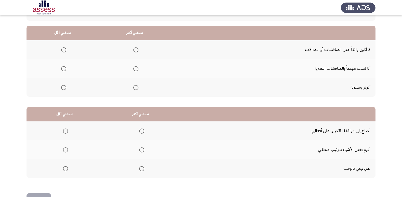
scroll to position [35, 0]
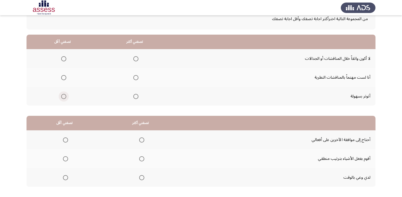
click at [62, 97] on span "Select an option" at bounding box center [63, 96] width 5 height 5
click at [62, 97] on input "Select an option" at bounding box center [63, 96] width 5 height 5
click at [134, 77] on span "Select an option" at bounding box center [135, 77] width 5 height 5
click at [134, 77] on input "Select an option" at bounding box center [135, 77] width 5 height 5
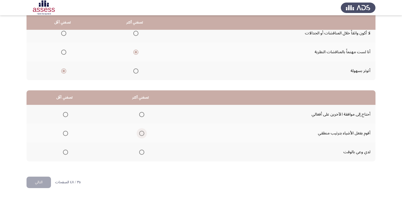
click at [143, 134] on span "Select an option" at bounding box center [141, 133] width 5 height 5
click at [143, 134] on input "Select an option" at bounding box center [141, 133] width 5 height 5
click at [67, 116] on span "Select an option" at bounding box center [65, 114] width 5 height 5
click at [67, 116] on input "Select an option" at bounding box center [65, 114] width 5 height 5
click at [43, 184] on button "التالي" at bounding box center [39, 182] width 24 height 11
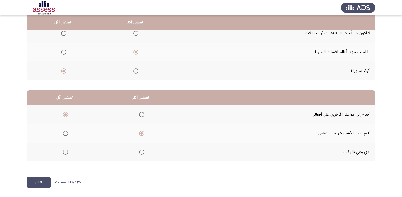
scroll to position [0, 0]
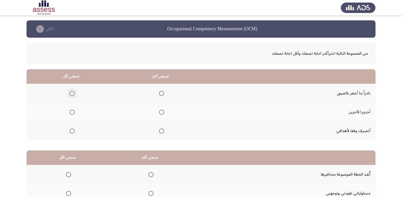
click at [73, 94] on span "Select an option" at bounding box center [72, 93] width 5 height 5
click at [73, 94] on input "Select an option" at bounding box center [72, 93] width 5 height 5
click at [160, 130] on span "Select an option" at bounding box center [161, 131] width 5 height 5
click at [160, 130] on input "Select an option" at bounding box center [161, 131] width 5 height 5
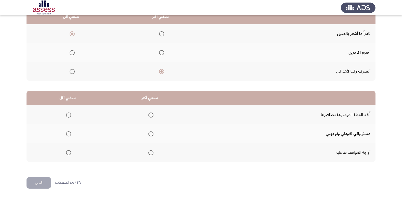
scroll to position [60, 0]
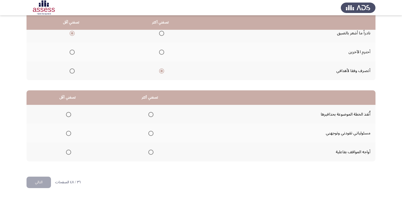
click at [69, 134] on span "Select an option" at bounding box center [68, 133] width 5 height 5
click at [69, 134] on input "Select an option" at bounding box center [68, 133] width 5 height 5
click at [150, 154] on span "Select an option" at bounding box center [150, 152] width 5 height 5
click at [150, 154] on input "Select an option" at bounding box center [150, 152] width 5 height 5
click at [68, 115] on span "Select an option" at bounding box center [68, 114] width 5 height 5
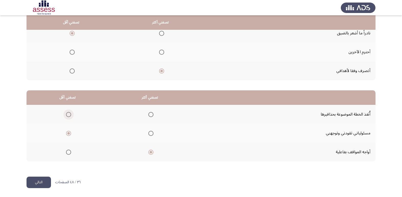
click at [68, 115] on input "Select an option" at bounding box center [68, 114] width 5 height 5
click at [148, 133] on span "Select an option" at bounding box center [150, 133] width 5 height 5
click at [148, 133] on input "Select an option" at bounding box center [150, 133] width 5 height 5
click at [42, 182] on button "التالي" at bounding box center [39, 182] width 24 height 11
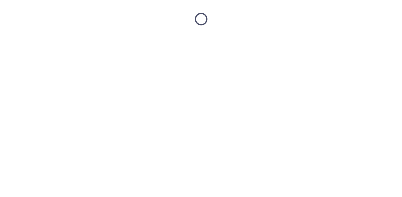
scroll to position [0, 0]
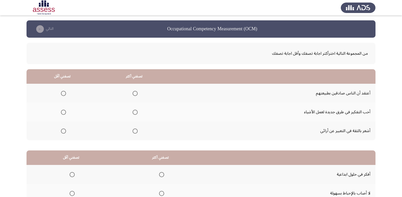
click at [66, 94] on th at bounding box center [63, 93] width 72 height 19
click at [63, 95] on span "Select an option" at bounding box center [63, 93] width 5 height 5
click at [63, 95] on input "Select an option" at bounding box center [63, 93] width 5 height 5
click at [131, 129] on label "Select an option" at bounding box center [134, 131] width 7 height 5
click at [133, 129] on input "Select an option" at bounding box center [135, 131] width 5 height 5
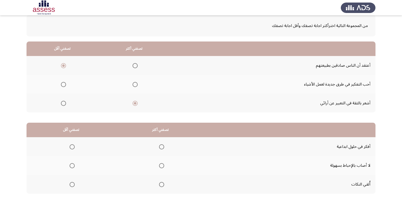
scroll to position [60, 0]
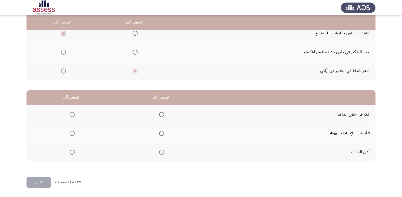
click at [72, 152] on span "Select an option" at bounding box center [72, 152] width 5 height 5
click at [72, 152] on input "Select an option" at bounding box center [72, 152] width 5 height 5
click at [161, 114] on span "Select an option" at bounding box center [161, 114] width 5 height 5
click at [161, 114] on input "Select an option" at bounding box center [161, 114] width 5 height 5
click at [41, 182] on button "التالي" at bounding box center [39, 182] width 24 height 11
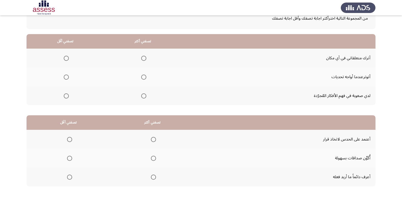
scroll to position [35, 0]
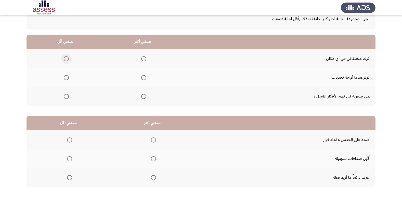
click at [65, 59] on span "Select an option" at bounding box center [66, 58] width 5 height 5
click at [65, 59] on input "Select an option" at bounding box center [66, 58] width 5 height 5
click at [67, 98] on span "Select an option" at bounding box center [66, 96] width 5 height 5
click at [67, 98] on input "Select an option" at bounding box center [66, 96] width 5 height 5
click at [142, 98] on span "Select an option" at bounding box center [143, 96] width 5 height 5
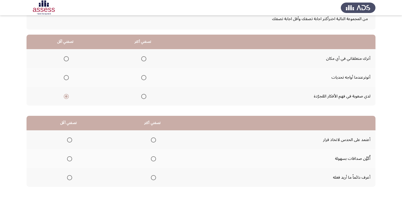
click at [142, 98] on input "Select an option" at bounding box center [143, 96] width 5 height 5
click at [66, 78] on span "Select an option" at bounding box center [66, 77] width 5 height 5
click at [66, 78] on input "Select an option" at bounding box center [66, 77] width 5 height 5
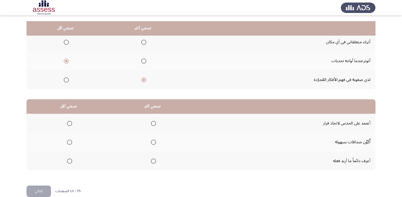
scroll to position [60, 0]
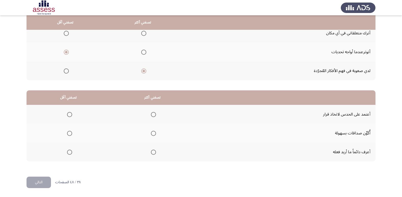
click at [152, 150] on span "Select an option" at bounding box center [153, 152] width 5 height 5
click at [152, 150] on input "Select an option" at bounding box center [153, 152] width 5 height 5
click at [70, 114] on span "Select an option" at bounding box center [69, 114] width 5 height 5
click at [70, 114] on input "Select an option" at bounding box center [69, 114] width 5 height 5
click at [35, 182] on button "التالي" at bounding box center [39, 182] width 24 height 11
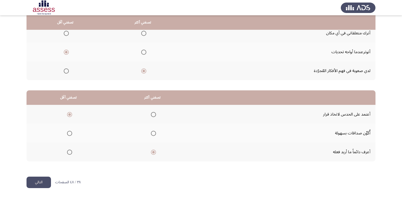
scroll to position [0, 0]
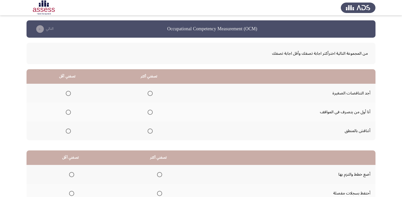
click at [148, 112] on span "Select an option" at bounding box center [150, 112] width 5 height 5
click at [148, 112] on input "Select an option" at bounding box center [150, 112] width 5 height 5
click at [67, 95] on span "Select an option" at bounding box center [68, 93] width 5 height 5
click at [67, 95] on input "Select an option" at bounding box center [68, 93] width 5 height 5
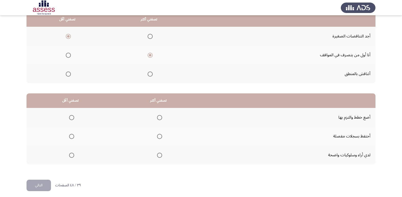
scroll to position [60, 0]
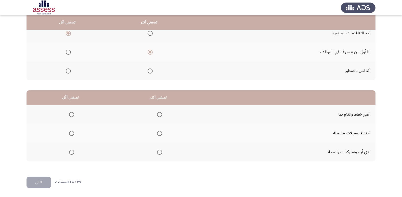
click at [160, 114] on span "Select an option" at bounding box center [159, 114] width 5 height 5
click at [160, 114] on input "Select an option" at bounding box center [159, 114] width 5 height 5
click at [67, 132] on label "Select an option" at bounding box center [70, 133] width 7 height 5
click at [69, 132] on input "Select an option" at bounding box center [71, 133] width 5 height 5
click at [72, 154] on span "Select an option" at bounding box center [71, 152] width 5 height 5
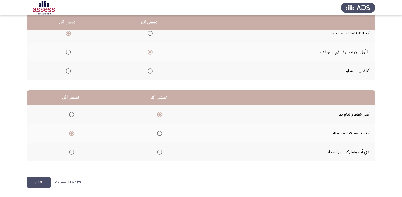
click at [72, 154] on input "Select an option" at bounding box center [71, 152] width 5 height 5
click at [44, 181] on button "التالي" at bounding box center [39, 182] width 24 height 11
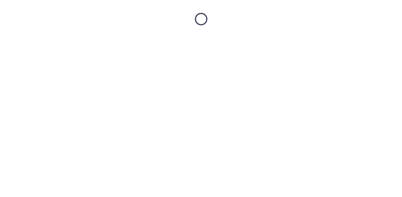
scroll to position [0, 0]
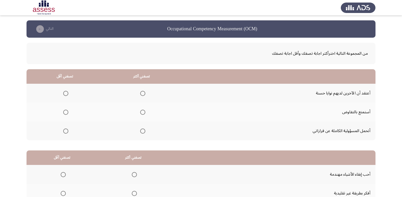
click at [140, 131] on span "Select an option" at bounding box center [142, 131] width 5 height 5
click at [140, 131] on input "Select an option" at bounding box center [142, 131] width 5 height 5
click at [66, 93] on span "Select an option" at bounding box center [65, 93] width 5 height 5
click at [66, 93] on input "Select an option" at bounding box center [65, 93] width 5 height 5
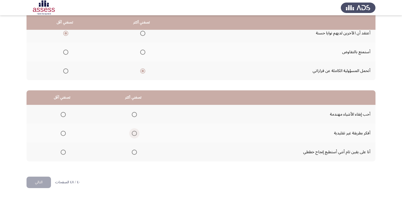
click at [132, 134] on span "Select an option" at bounding box center [134, 133] width 5 height 5
click at [132, 134] on input "Select an option" at bounding box center [134, 133] width 5 height 5
click at [63, 114] on span "Select an option" at bounding box center [63, 114] width 5 height 5
click at [63, 114] on input "Select an option" at bounding box center [63, 114] width 5 height 5
click at [40, 181] on button "التالي" at bounding box center [39, 182] width 24 height 11
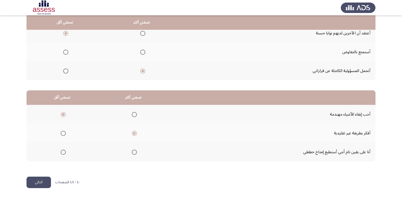
scroll to position [0, 0]
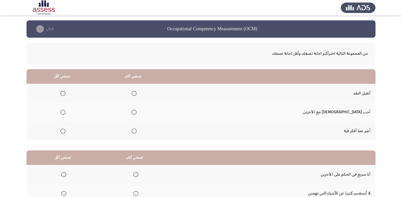
click at [66, 113] on span "Select an option" at bounding box center [62, 112] width 5 height 5
click at [66, 113] on input "Select an option" at bounding box center [62, 112] width 5 height 5
click at [137, 93] on span "Select an option" at bounding box center [134, 93] width 5 height 5
click at [137, 93] on input "Select an option" at bounding box center [134, 93] width 5 height 5
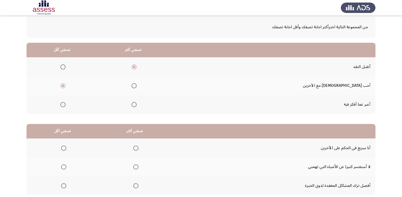
scroll to position [60, 0]
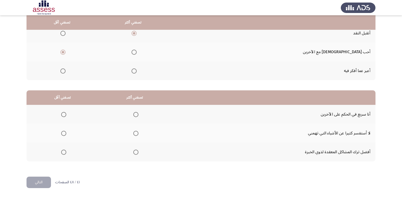
click at [62, 111] on mat-radio-group "Select an option" at bounding box center [62, 114] width 7 height 9
click at [64, 112] on span "Select an option" at bounding box center [63, 114] width 5 height 5
click at [64, 112] on input "Select an option" at bounding box center [63, 114] width 5 height 5
click at [136, 115] on span "Select an option" at bounding box center [135, 114] width 5 height 5
click at [136, 115] on input "Select an option" at bounding box center [135, 114] width 5 height 5
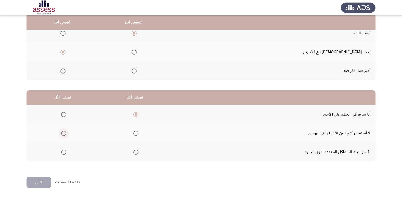
click at [65, 134] on span "Select an option" at bounding box center [63, 133] width 5 height 5
click at [65, 134] on input "Select an option" at bounding box center [63, 133] width 5 height 5
click at [47, 183] on button "التالي" at bounding box center [39, 182] width 24 height 11
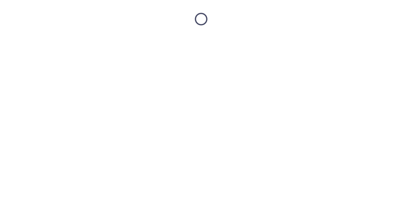
scroll to position [0, 0]
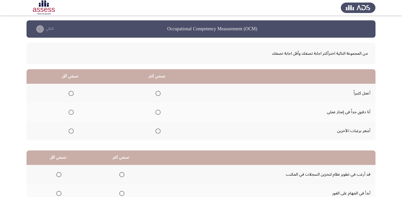
click at [159, 113] on span "Select an option" at bounding box center [158, 112] width 5 height 5
click at [159, 113] on input "Select an option" at bounding box center [158, 112] width 5 height 5
click at [71, 132] on span "Select an option" at bounding box center [71, 131] width 5 height 5
click at [71, 132] on input "Select an option" at bounding box center [71, 131] width 5 height 5
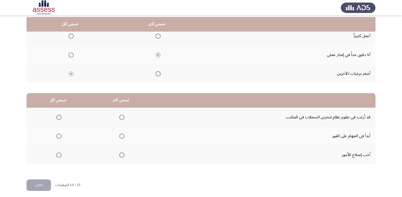
scroll to position [60, 0]
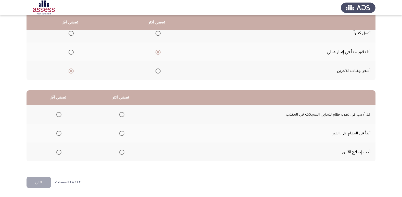
click at [120, 153] on span "Select an option" at bounding box center [121, 152] width 5 height 5
click at [120, 153] on input "Select an option" at bounding box center [121, 152] width 5 height 5
click at [60, 134] on span "Select an option" at bounding box center [58, 133] width 5 height 5
click at [60, 134] on input "Select an option" at bounding box center [58, 133] width 5 height 5
click at [44, 182] on button "التالي" at bounding box center [39, 182] width 24 height 11
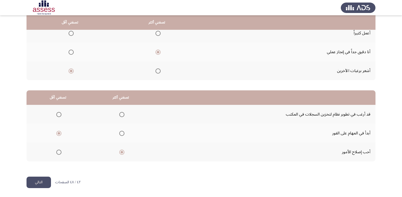
scroll to position [0, 0]
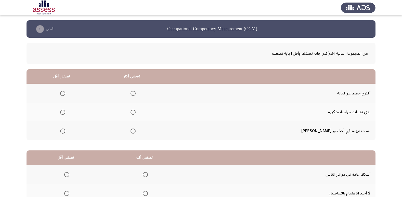
click at [65, 93] on span "Select an option" at bounding box center [62, 93] width 5 height 5
click at [65, 93] on input "Select an option" at bounding box center [62, 93] width 5 height 5
click at [136, 131] on span "Select an option" at bounding box center [133, 131] width 5 height 5
click at [136, 131] on input "Select an option" at bounding box center [133, 131] width 5 height 5
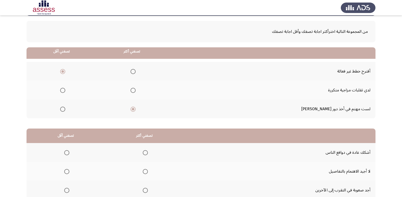
scroll to position [60, 0]
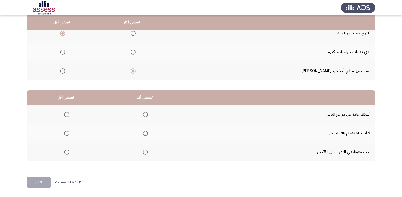
click at [143, 114] on span "Select an option" at bounding box center [145, 114] width 5 height 5
click at [143, 114] on input "Select an option" at bounding box center [145, 114] width 5 height 5
click at [66, 152] on span "Select an option" at bounding box center [66, 152] width 5 height 5
click at [66, 152] on input "Select an option" at bounding box center [66, 152] width 5 height 5
click at [42, 183] on button "التالي" at bounding box center [39, 182] width 24 height 11
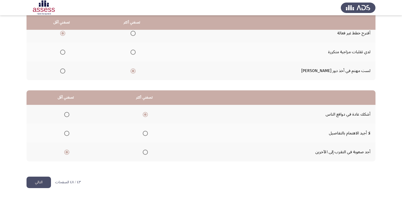
scroll to position [0, 0]
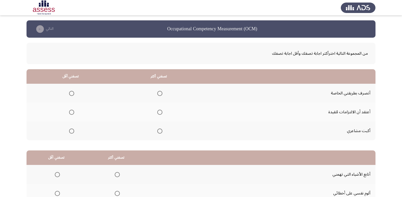
click at [159, 112] on span "Select an option" at bounding box center [159, 112] width 5 height 5
click at [159, 112] on input "Select an option" at bounding box center [159, 112] width 5 height 5
click at [69, 132] on span "Select an option" at bounding box center [71, 131] width 5 height 5
click at [69, 132] on input "Select an option" at bounding box center [71, 131] width 5 height 5
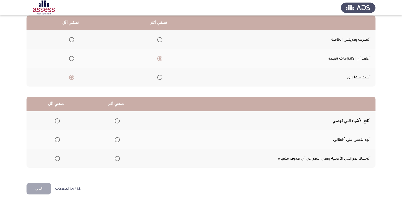
scroll to position [60, 0]
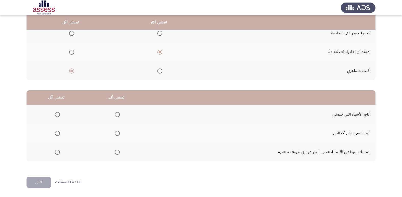
click at [58, 153] on span "Select an option" at bounding box center [57, 152] width 5 height 5
click at [58, 153] on input "Select an option" at bounding box center [57, 152] width 5 height 5
click at [116, 115] on span "Select an option" at bounding box center [117, 114] width 5 height 5
click at [116, 115] on input "Select an option" at bounding box center [117, 114] width 5 height 5
click at [39, 180] on button "التالي" at bounding box center [39, 182] width 24 height 11
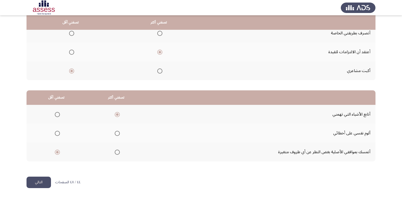
scroll to position [0, 0]
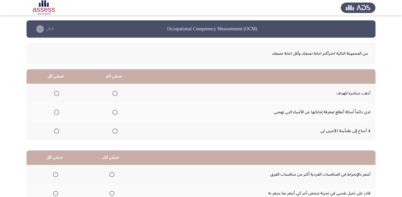
click at [58, 132] on span "Select an option" at bounding box center [56, 131] width 5 height 5
click at [58, 132] on input "Select an option" at bounding box center [56, 131] width 5 height 5
click at [113, 112] on span "Select an option" at bounding box center [114, 112] width 5 height 5
click at [113, 112] on input "Select an option" at bounding box center [114, 112] width 5 height 5
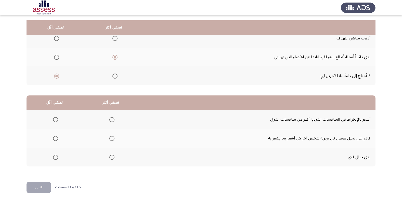
scroll to position [60, 0]
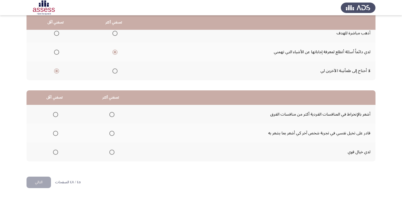
click at [55, 153] on span "Select an option" at bounding box center [55, 152] width 5 height 5
click at [55, 153] on input "Select an option" at bounding box center [55, 152] width 5 height 5
click at [56, 133] on span "Select an option" at bounding box center [55, 133] width 5 height 5
click at [56, 133] on input "Select an option" at bounding box center [55, 133] width 5 height 5
click at [113, 154] on span "Select an option" at bounding box center [111, 152] width 5 height 5
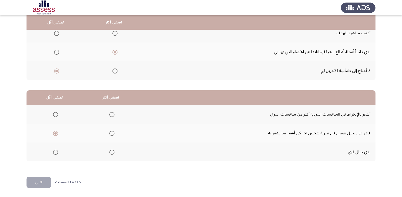
click at [113, 154] on input "Select an option" at bounding box center [111, 152] width 5 height 5
drag, startPoint x: 44, startPoint y: 182, endPoint x: 52, endPoint y: 181, distance: 8.5
click at [44, 182] on button "التالي" at bounding box center [39, 182] width 24 height 11
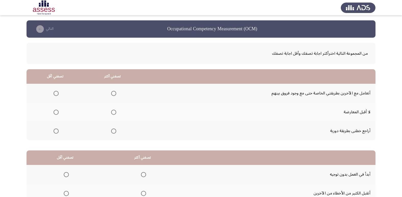
click at [56, 114] on span "Select an option" at bounding box center [56, 112] width 5 height 5
click at [56, 114] on input "Select an option" at bounding box center [56, 112] width 5 height 5
click at [116, 93] on span "Select an option" at bounding box center [113, 93] width 5 height 5
click at [116, 93] on input "Select an option" at bounding box center [113, 93] width 5 height 5
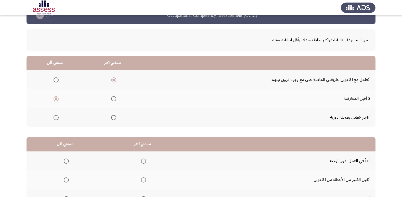
scroll to position [60, 0]
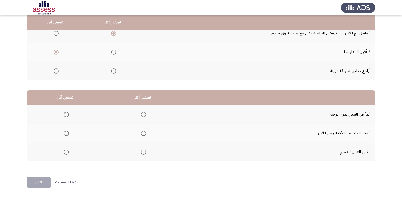
click at [67, 116] on span "Select an option" at bounding box center [66, 114] width 5 height 5
click at [67, 116] on input "Select an option" at bounding box center [66, 114] width 5 height 5
click at [140, 156] on mat-radio-group "Select an option" at bounding box center [142, 152] width 7 height 9
click at [142, 153] on span "Select an option" at bounding box center [143, 152] width 5 height 5
click at [142, 153] on input "Select an option" at bounding box center [143, 152] width 5 height 5
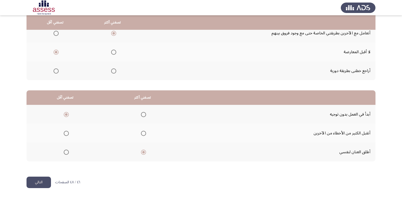
click at [40, 181] on button "التالي" at bounding box center [39, 182] width 24 height 11
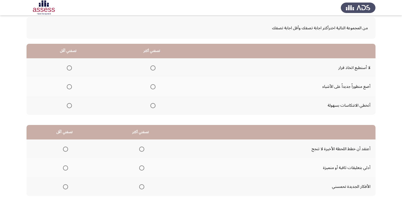
scroll to position [51, 0]
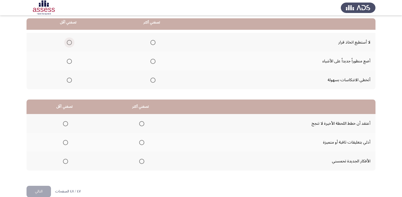
click at [70, 43] on span "Select an option" at bounding box center [69, 42] width 5 height 5
click at [70, 43] on input "Select an option" at bounding box center [69, 42] width 5 height 5
click at [151, 81] on span "Select an option" at bounding box center [152, 80] width 5 height 5
click at [151, 81] on input "Select an option" at bounding box center [152, 80] width 5 height 5
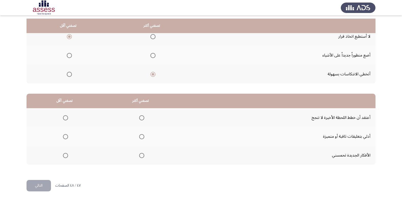
scroll to position [60, 0]
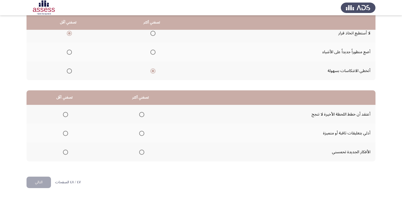
click at [64, 116] on span "Select an option" at bounding box center [65, 114] width 5 height 5
click at [64, 116] on input "Select an option" at bounding box center [65, 114] width 5 height 5
click at [142, 152] on span "Select an option" at bounding box center [142, 152] width 0 height 0
click at [140, 152] on input "Select an option" at bounding box center [141, 152] width 5 height 5
click at [32, 179] on button "التالي" at bounding box center [39, 182] width 24 height 11
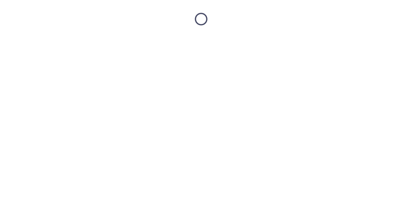
scroll to position [0, 0]
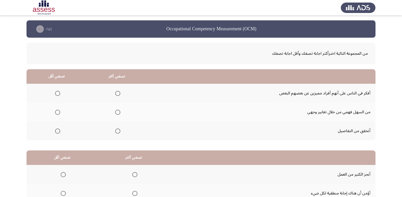
click at [118, 94] on span "Select an option" at bounding box center [117, 93] width 5 height 5
click at [118, 94] on input "Select an option" at bounding box center [117, 93] width 5 height 5
click at [57, 114] on span "Select an option" at bounding box center [57, 112] width 5 height 5
click at [57, 114] on input "Select an option" at bounding box center [57, 112] width 5 height 5
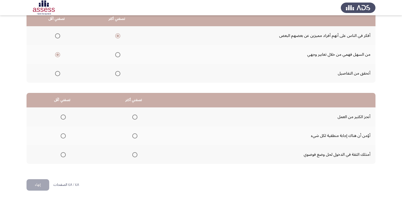
scroll to position [60, 0]
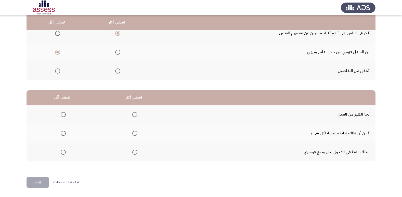
click at [136, 117] on span "Select an option" at bounding box center [134, 114] width 5 height 5
click at [136, 117] on input "Select an option" at bounding box center [134, 114] width 5 height 5
click at [62, 133] on span "Select an option" at bounding box center [63, 133] width 5 height 5
click at [62, 133] on input "Select an option" at bounding box center [63, 133] width 5 height 5
click at [42, 181] on button "إنهاء" at bounding box center [38, 182] width 23 height 11
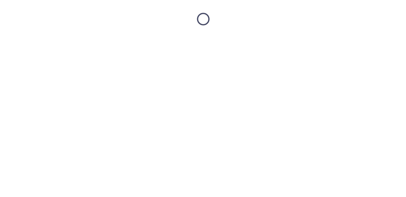
scroll to position [0, 0]
